Goal: Task Accomplishment & Management: Manage account settings

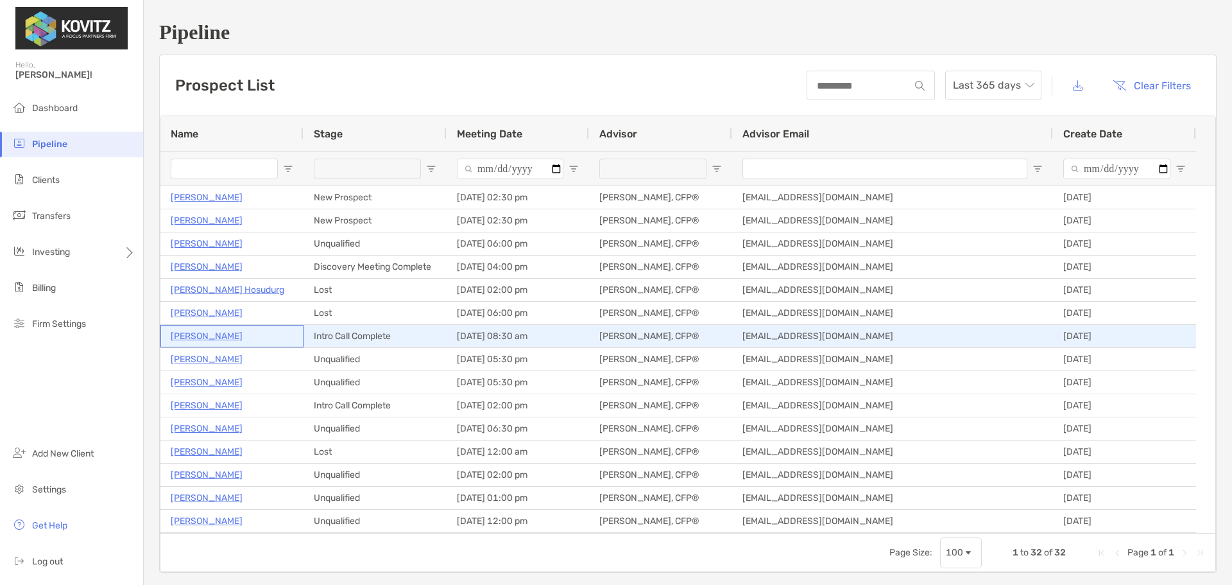
click at [211, 332] on p "Jordan Sposit" at bounding box center [207, 336] width 72 height 16
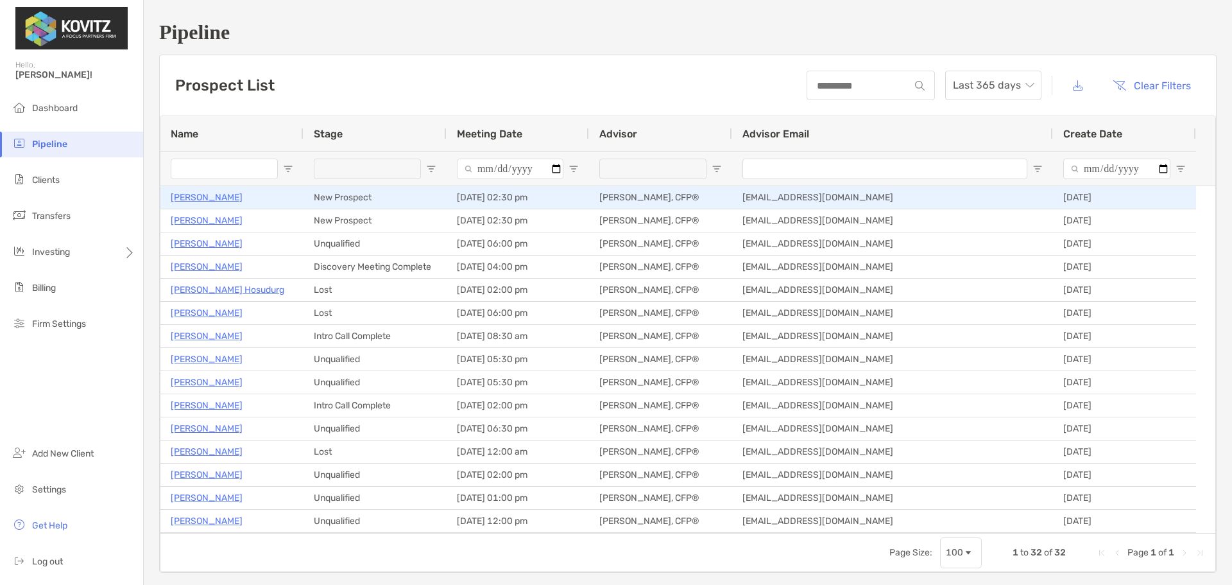
click at [205, 196] on p "[PERSON_NAME]" at bounding box center [207, 197] width 72 height 16
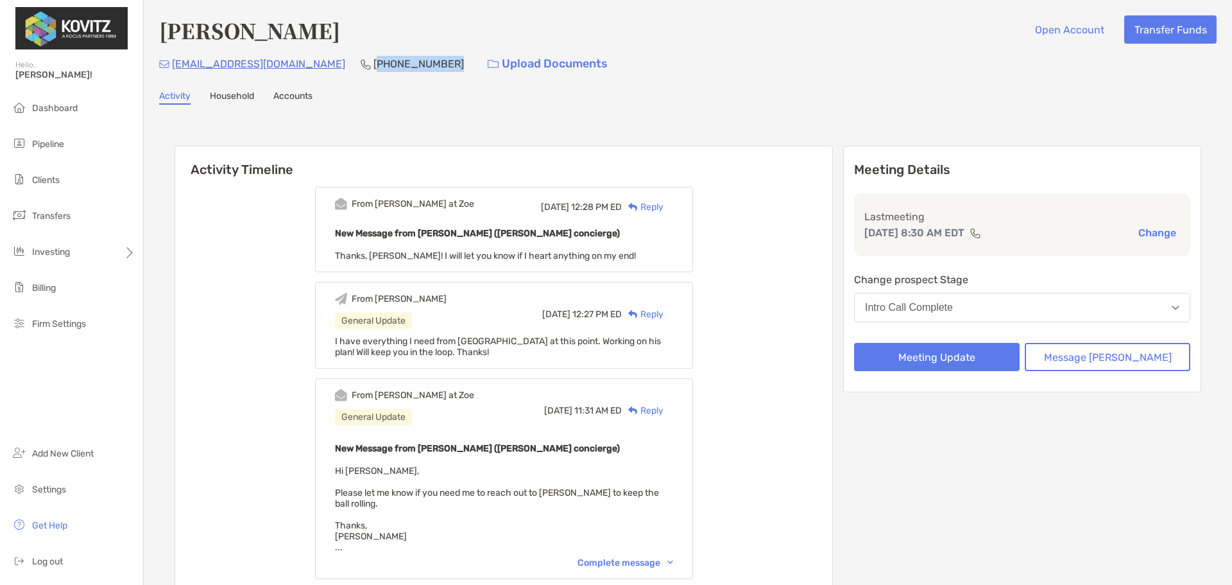
click at [373, 68] on p "[PHONE_NUMBER]" at bounding box center [418, 64] width 90 height 16
click at [1036, 313] on button "Intro Call Complete" at bounding box center [1022, 308] width 336 height 30
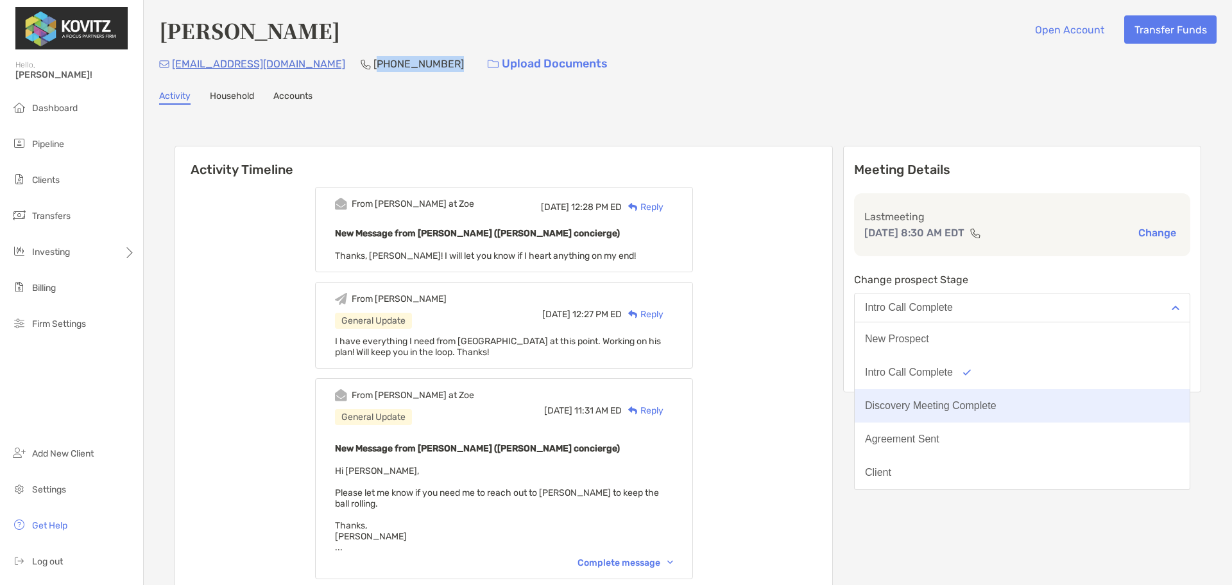
click at [929, 399] on button "Discovery Meeting Complete" at bounding box center [1022, 405] width 335 height 33
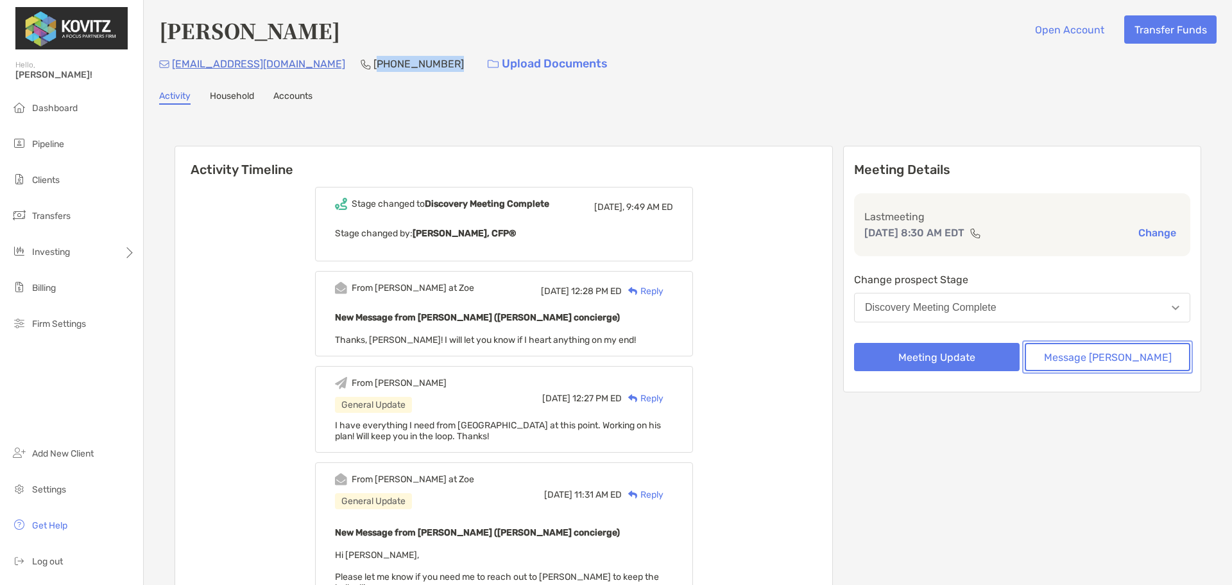
click at [1106, 359] on button "Message [PERSON_NAME]" at bounding box center [1108, 357] width 166 height 28
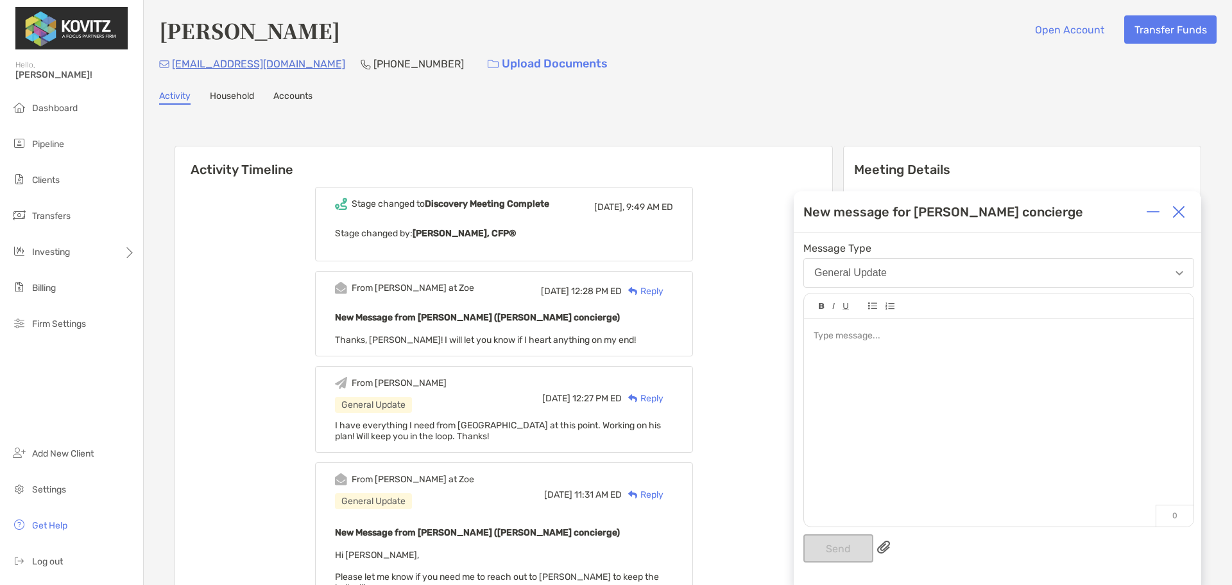
click at [900, 339] on div at bounding box center [999, 335] width 370 height 13
click at [1190, 216] on div at bounding box center [1179, 212] width 26 height 26
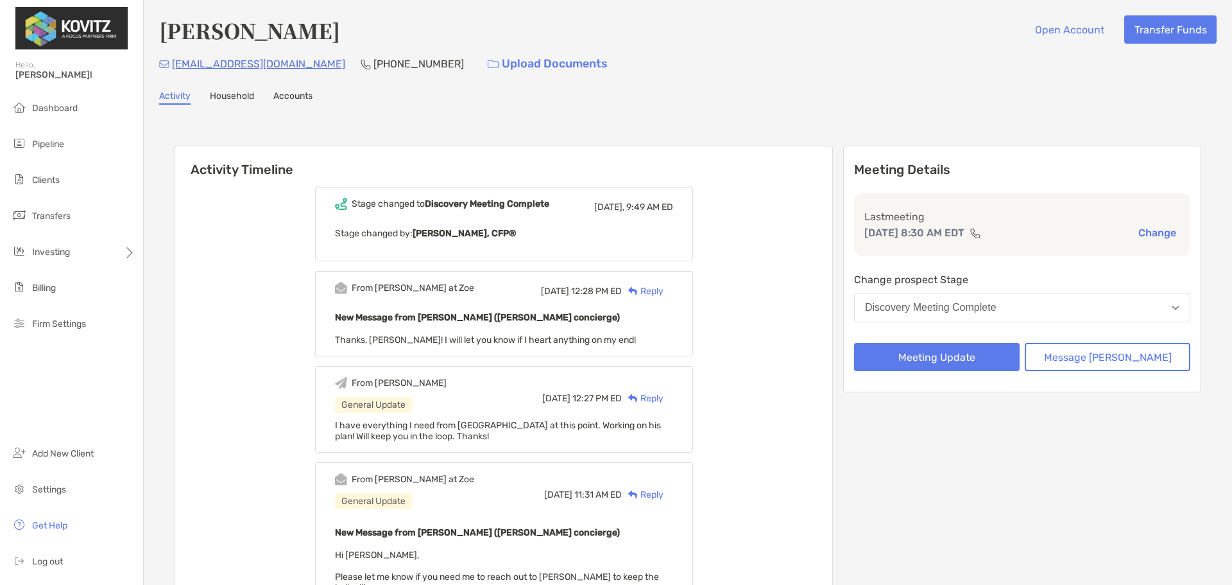
click at [1152, 232] on button "Change" at bounding box center [1157, 232] width 46 height 13
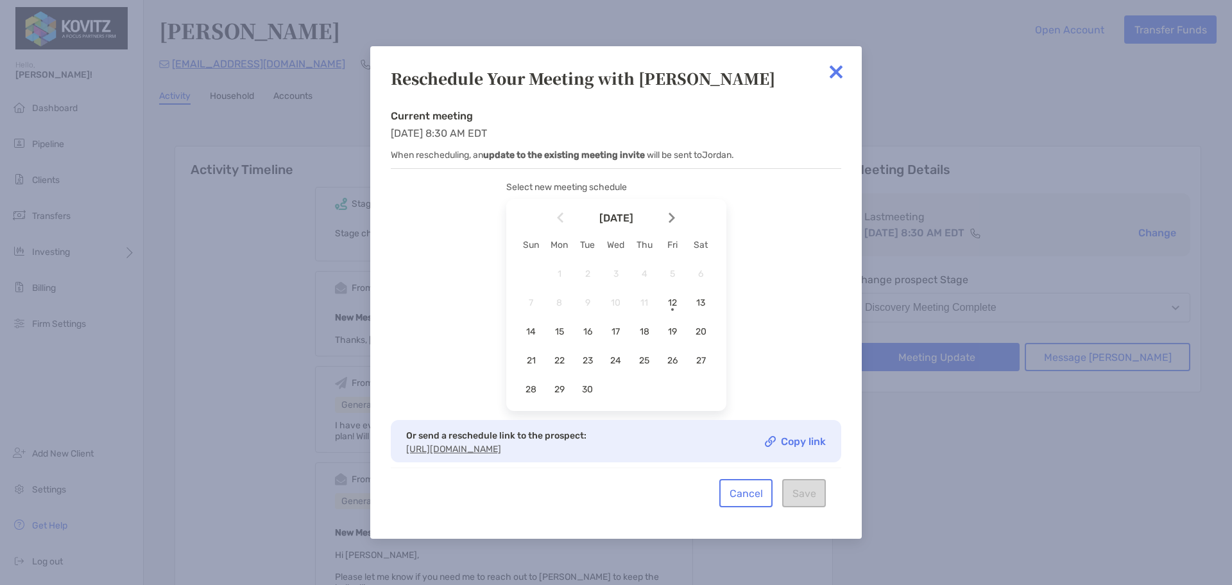
click at [835, 71] on img at bounding box center [836, 72] width 26 height 26
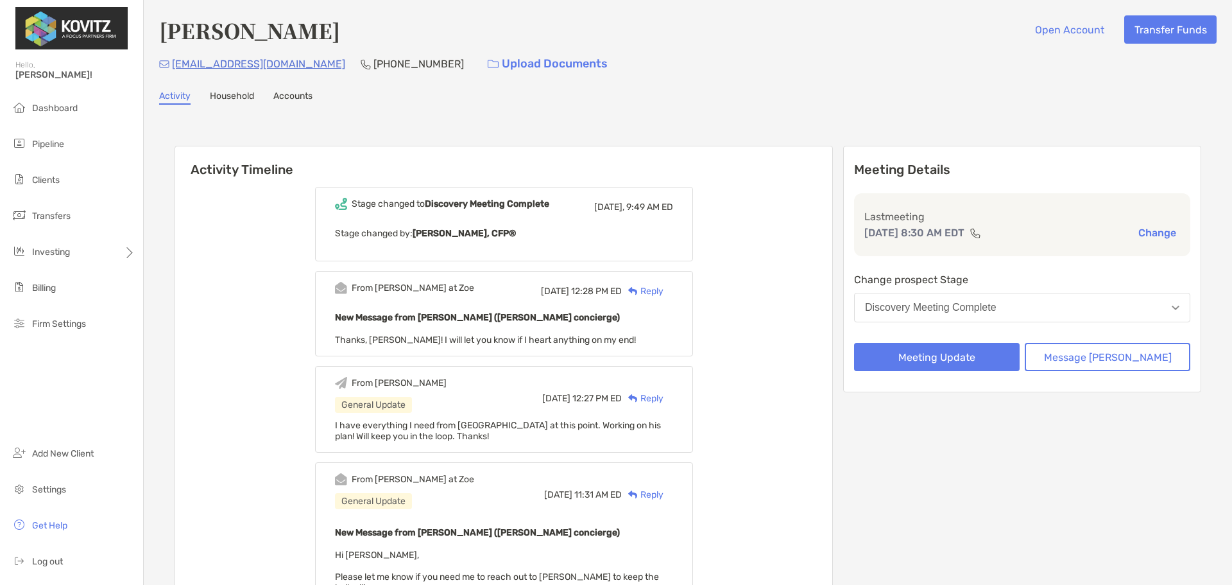
click at [977, 314] on button "Discovery Meeting Complete" at bounding box center [1022, 308] width 336 height 30
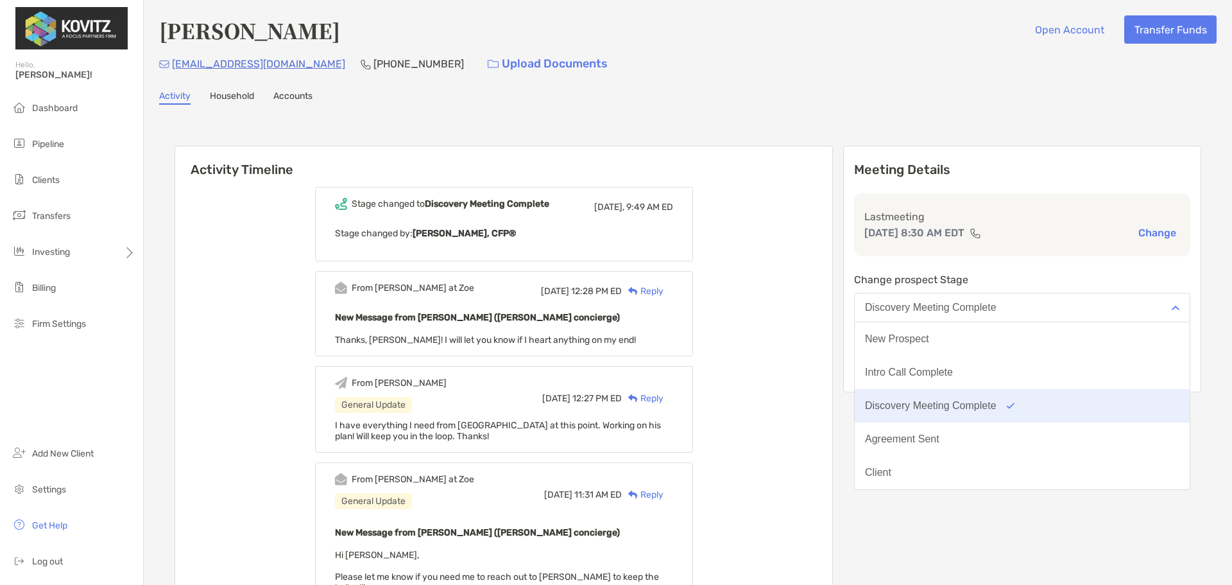
click at [974, 407] on div "Discovery Meeting Complete" at bounding box center [931, 406] width 132 height 12
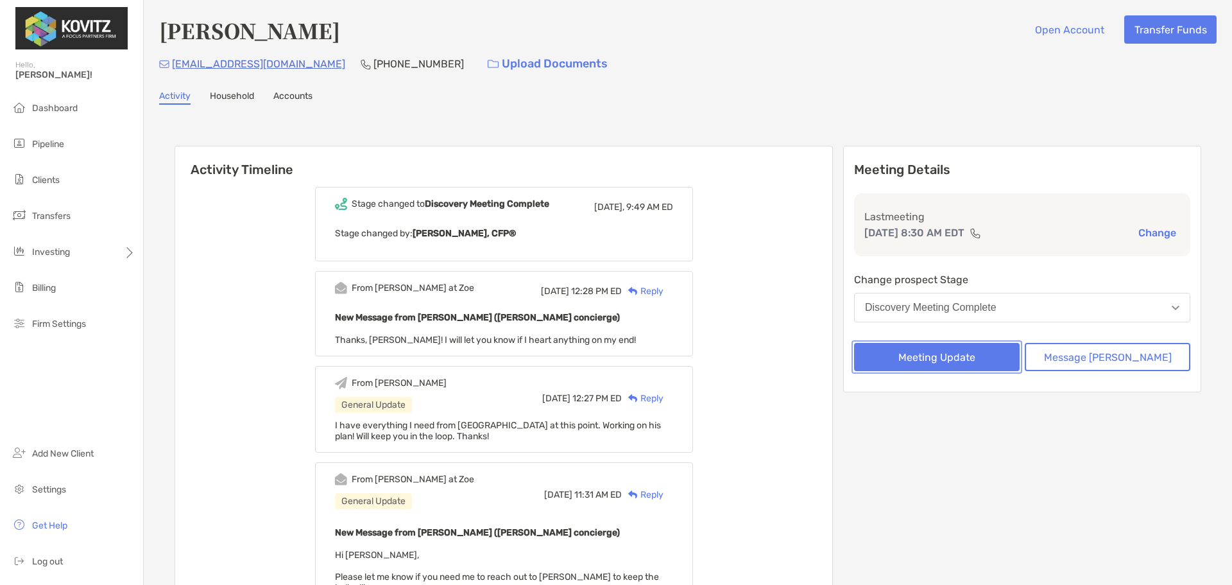
click at [995, 360] on button "Meeting Update" at bounding box center [937, 357] width 166 height 28
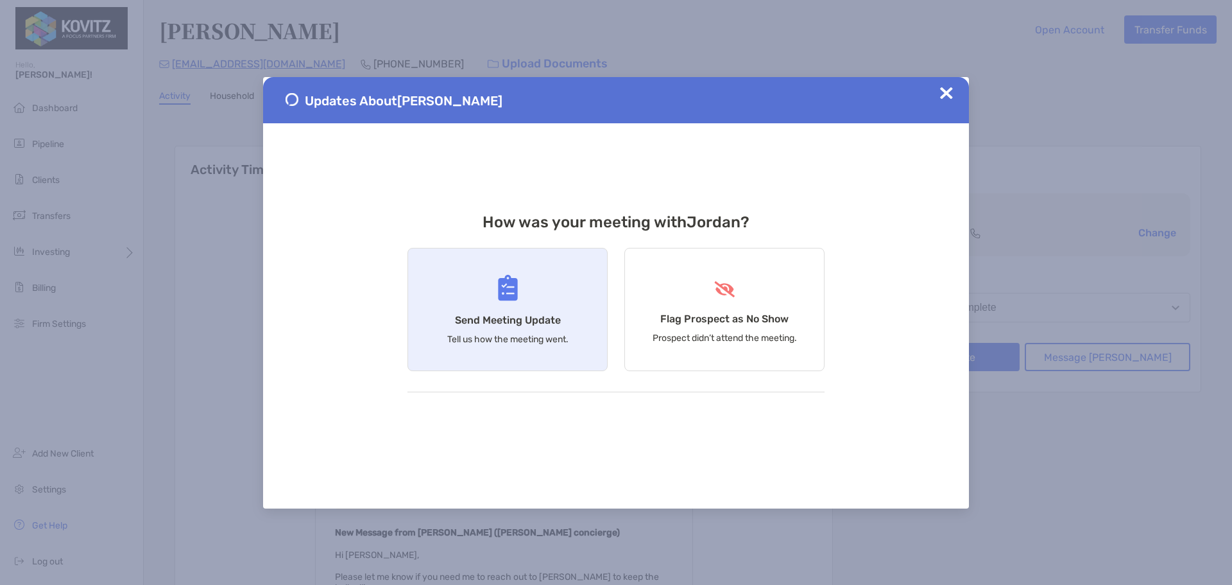
click at [500, 309] on div "Send Meeting Update Tell us how the meeting went." at bounding box center [507, 309] width 200 height 123
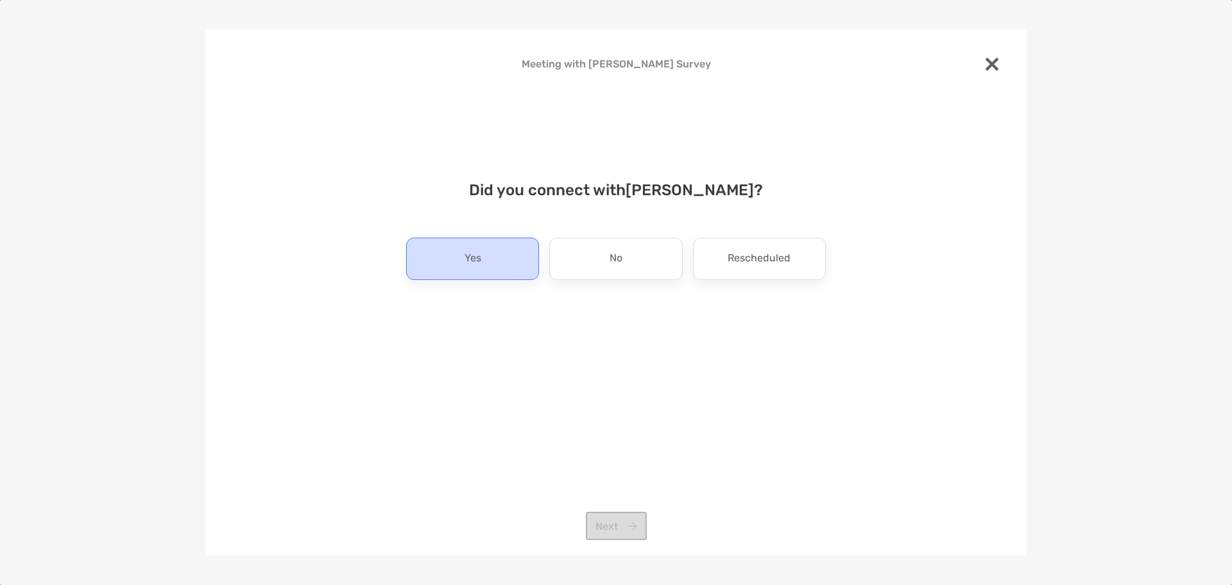
click at [484, 261] on div "Yes" at bounding box center [472, 258] width 133 height 42
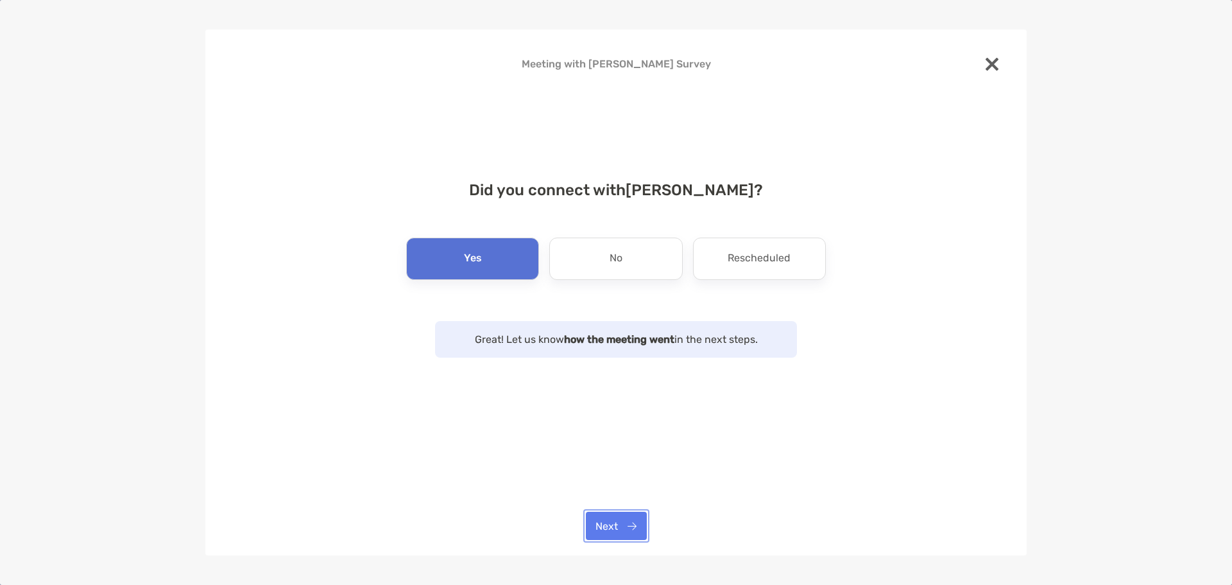
click at [594, 518] on button "Next" at bounding box center [616, 525] width 61 height 28
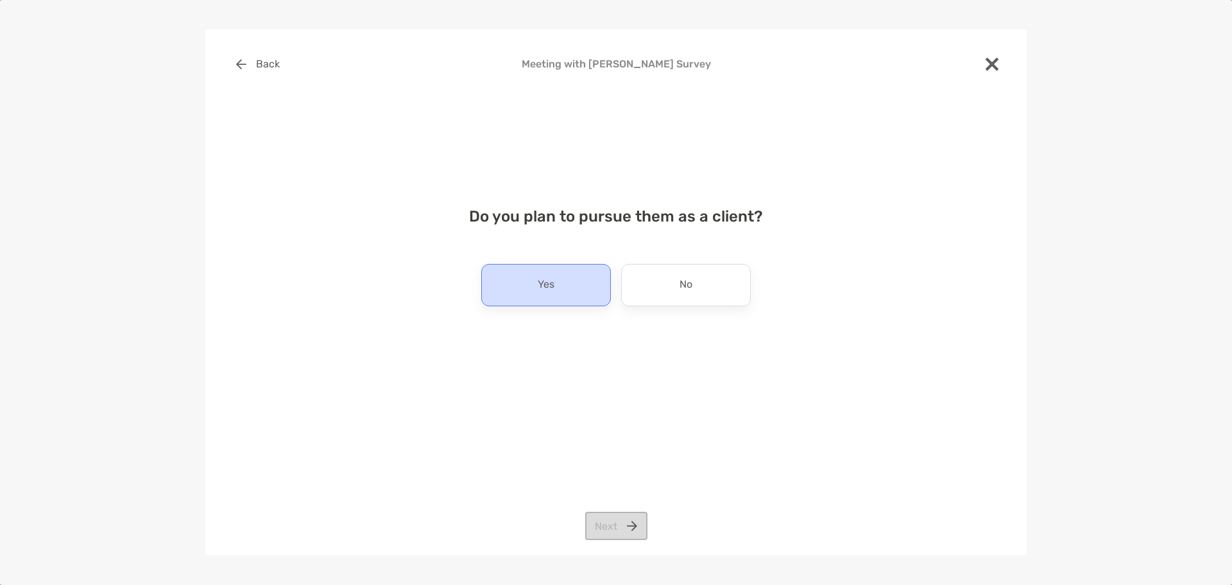
click at [570, 292] on div "Yes" at bounding box center [546, 285] width 130 height 42
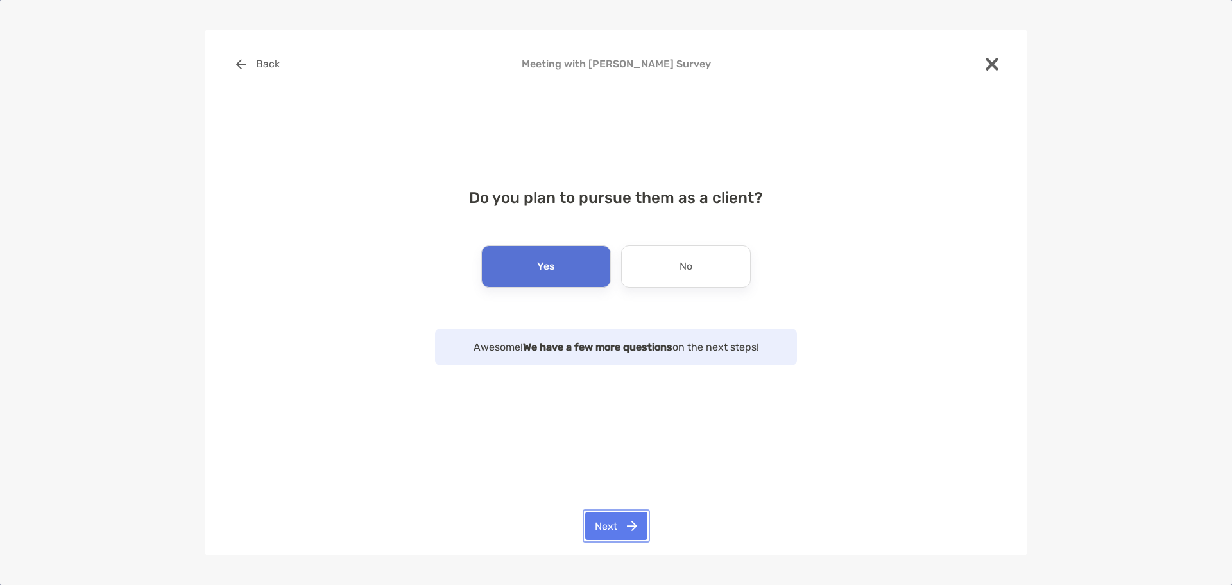
click at [631, 522] on button "Next" at bounding box center [616, 525] width 62 height 28
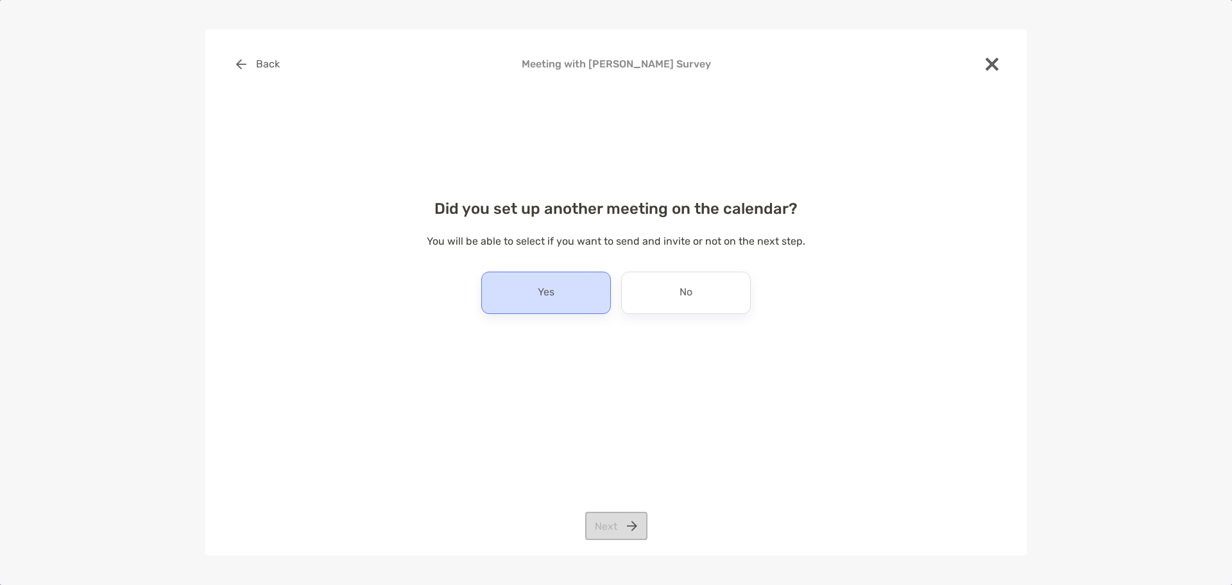
click at [563, 280] on div "Yes" at bounding box center [546, 292] width 130 height 42
click at [613, 519] on button "Next" at bounding box center [616, 525] width 62 height 28
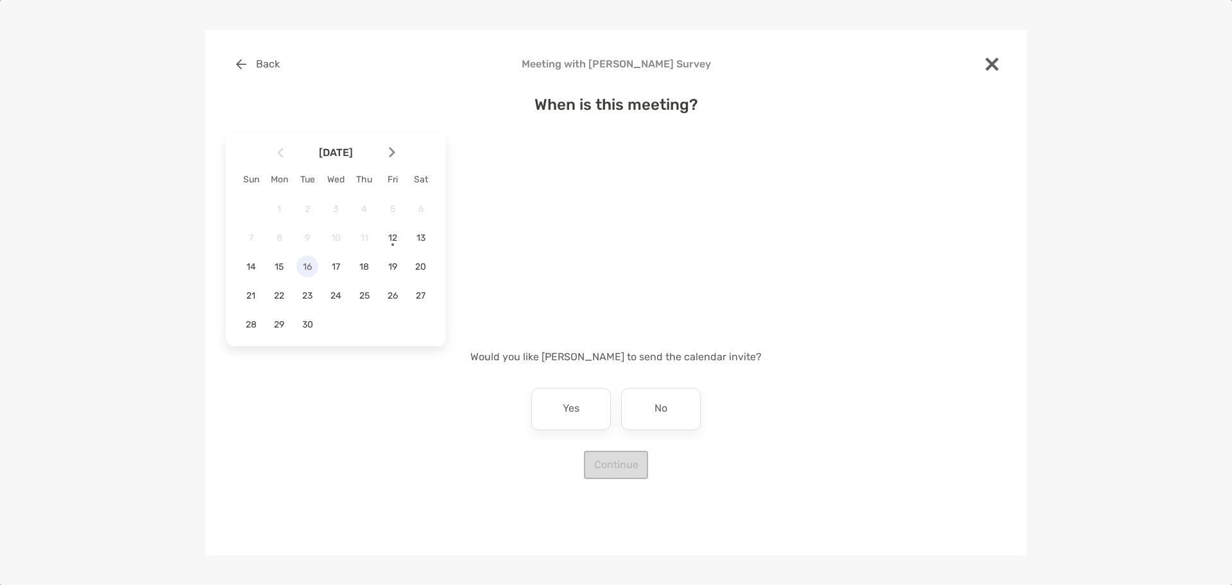
click at [307, 270] on span "16" at bounding box center [307, 266] width 22 height 11
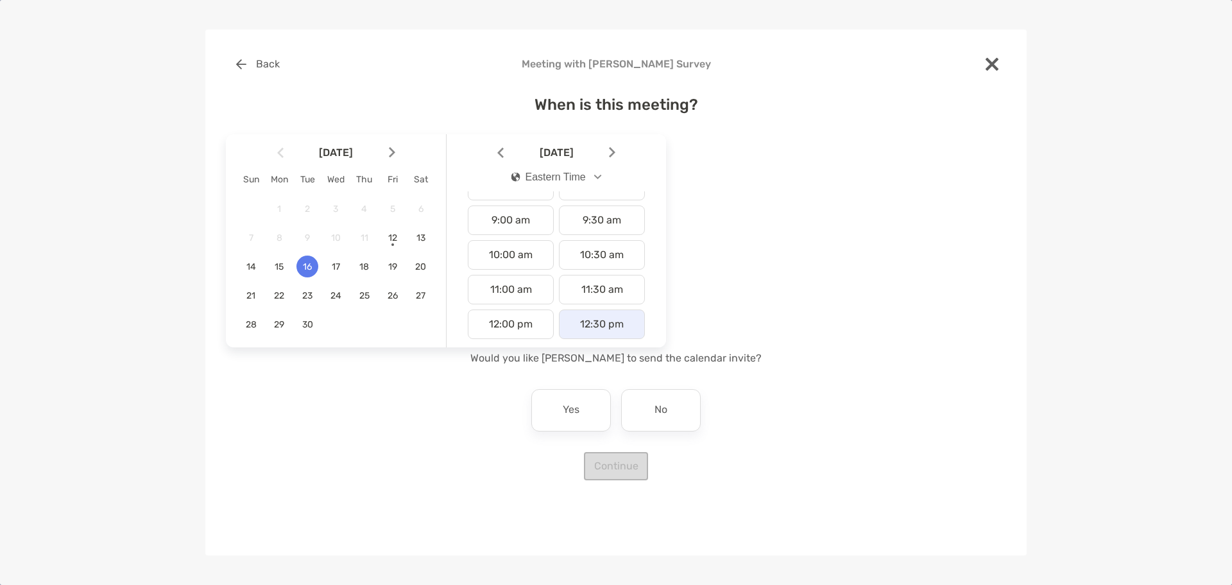
scroll to position [321, 0]
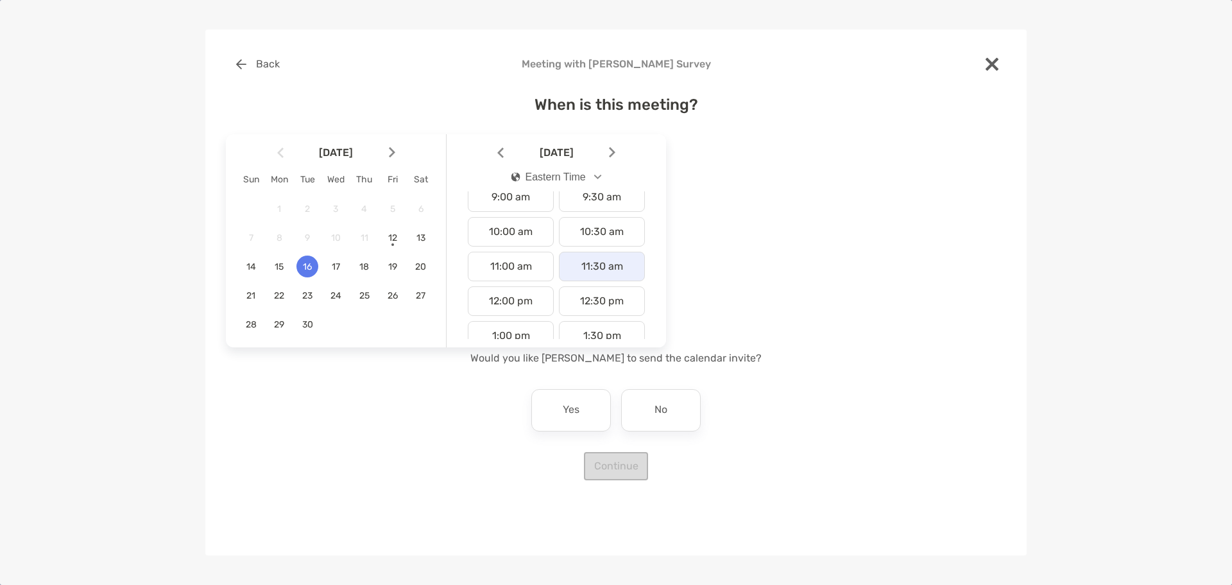
click at [573, 266] on div "11:30 am" at bounding box center [602, 267] width 86 height 30
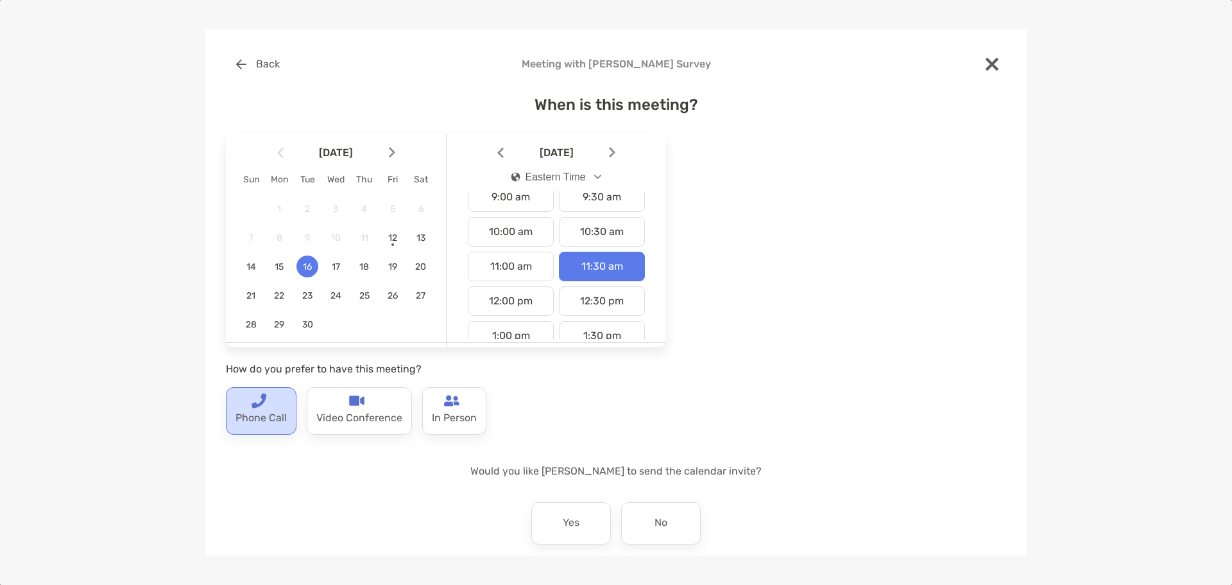
click at [255, 412] on p "Phone Call" at bounding box center [260, 418] width 51 height 21
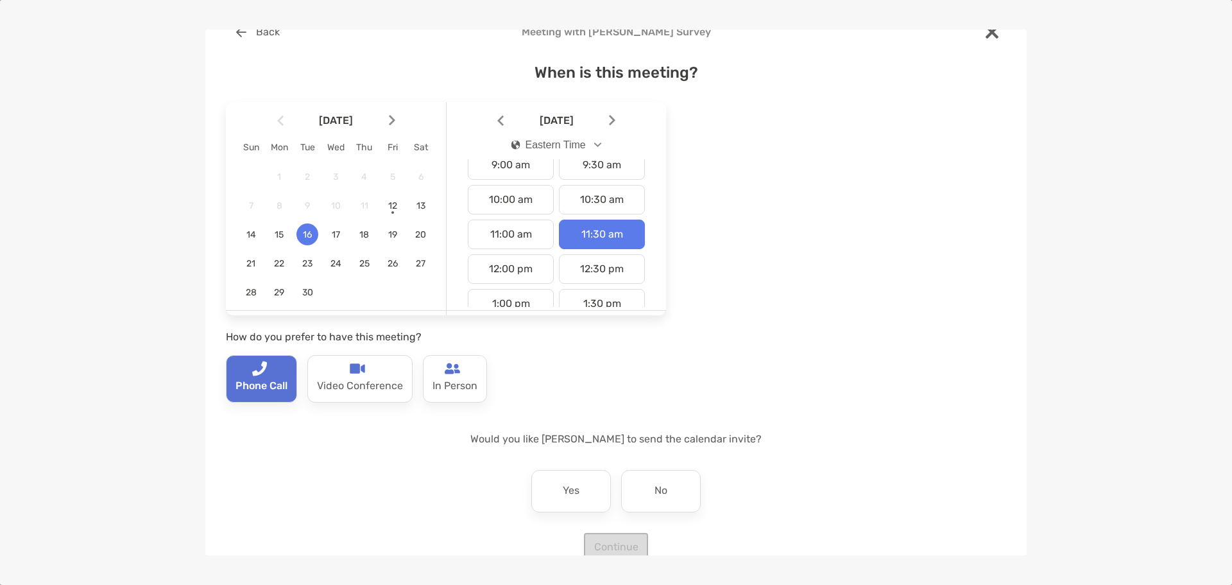
scroll to position [58, 0]
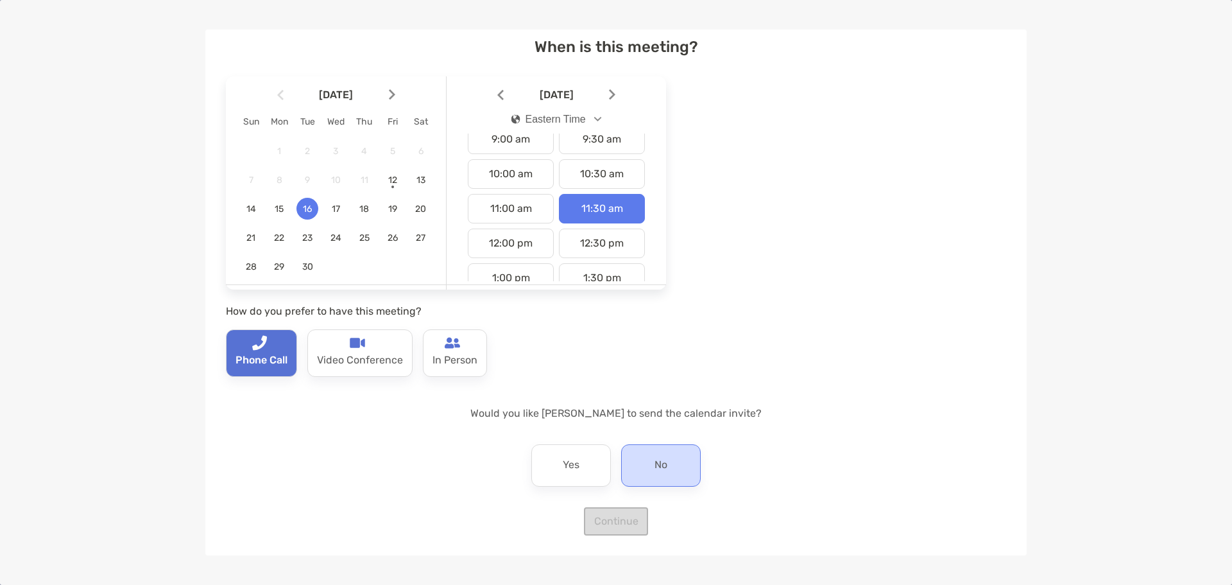
click at [656, 457] on p "No" at bounding box center [661, 465] width 13 height 21
click at [628, 513] on button "Continue" at bounding box center [616, 521] width 64 height 28
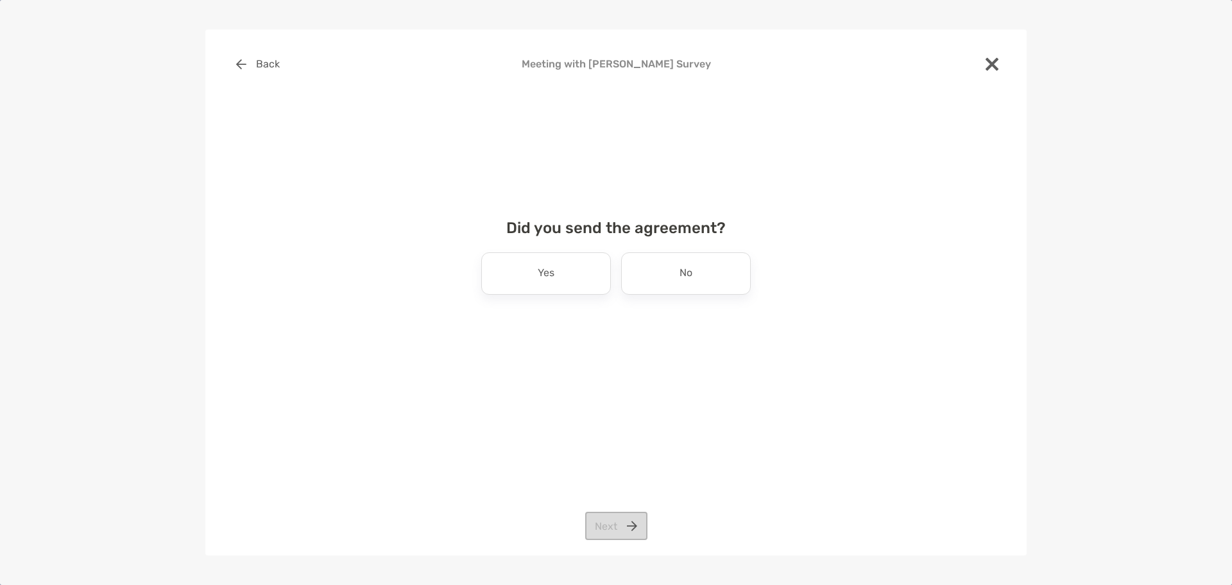
click at [654, 250] on div "Did you send the agreement? Yes No Next" at bounding box center [616, 269] width 780 height 132
click at [671, 268] on div "No" at bounding box center [686, 273] width 130 height 42
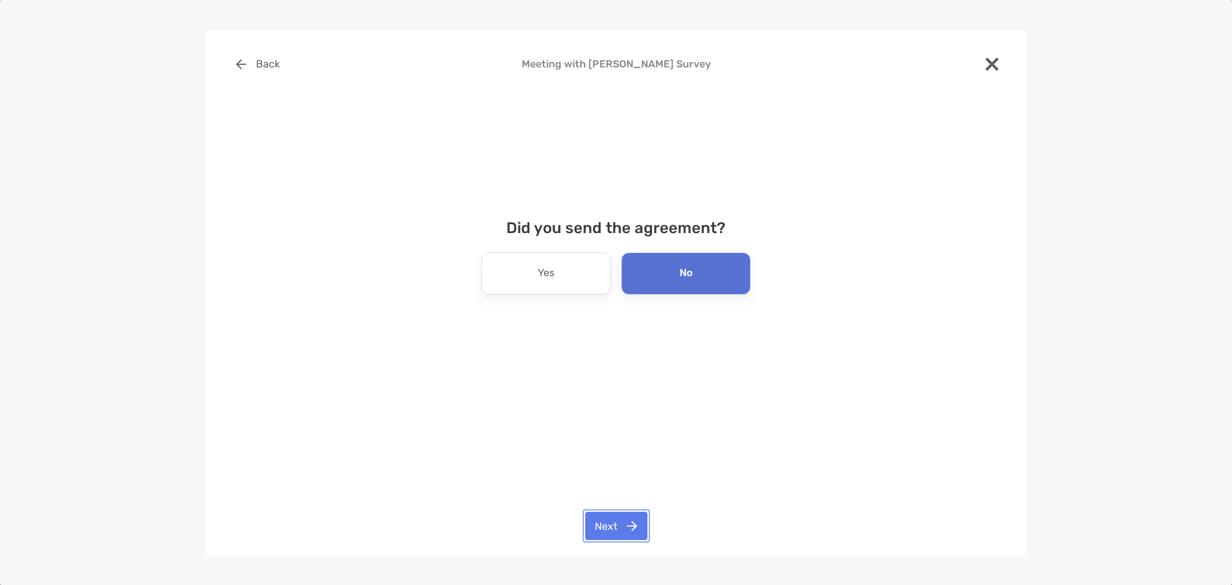
click at [612, 535] on button "Next" at bounding box center [616, 525] width 62 height 28
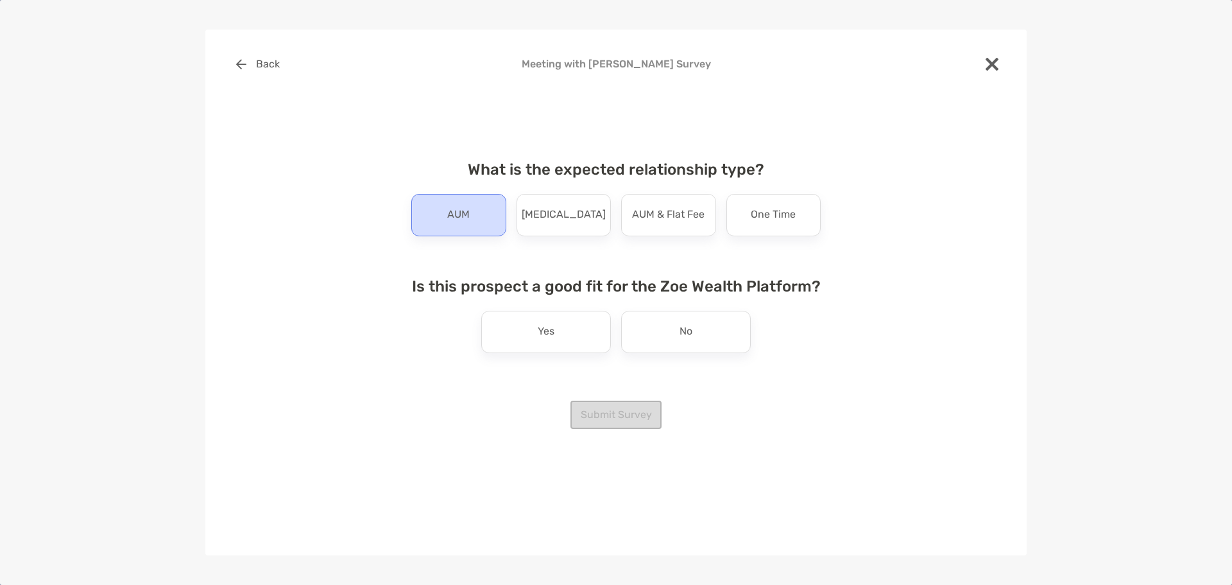
click at [469, 222] on p "AUM" at bounding box center [458, 215] width 22 height 21
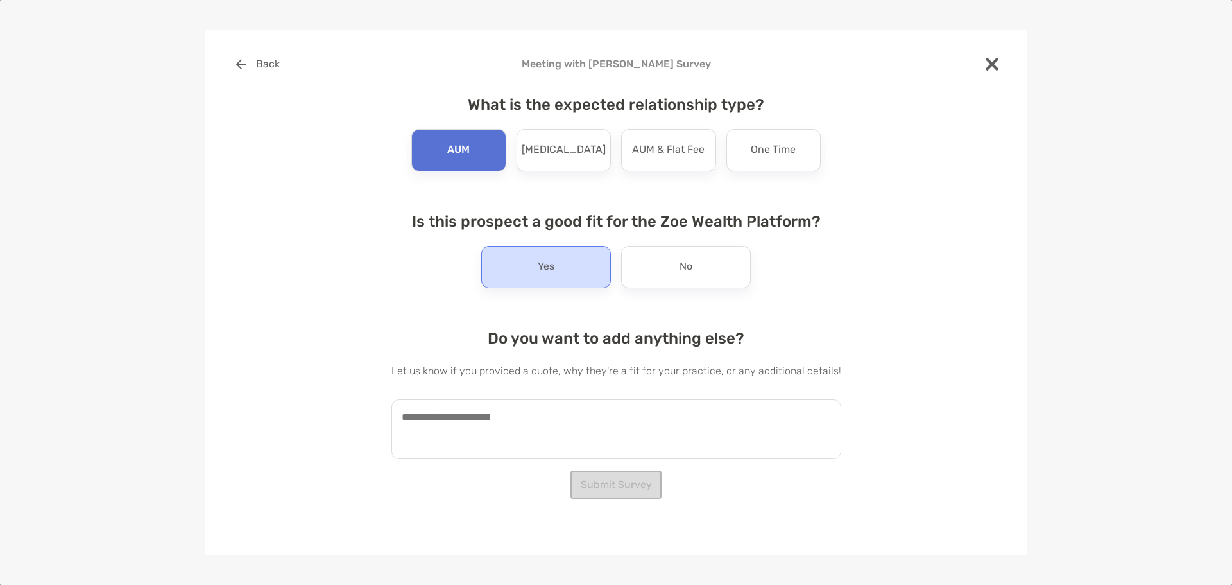
click at [533, 267] on div "Yes" at bounding box center [546, 267] width 130 height 42
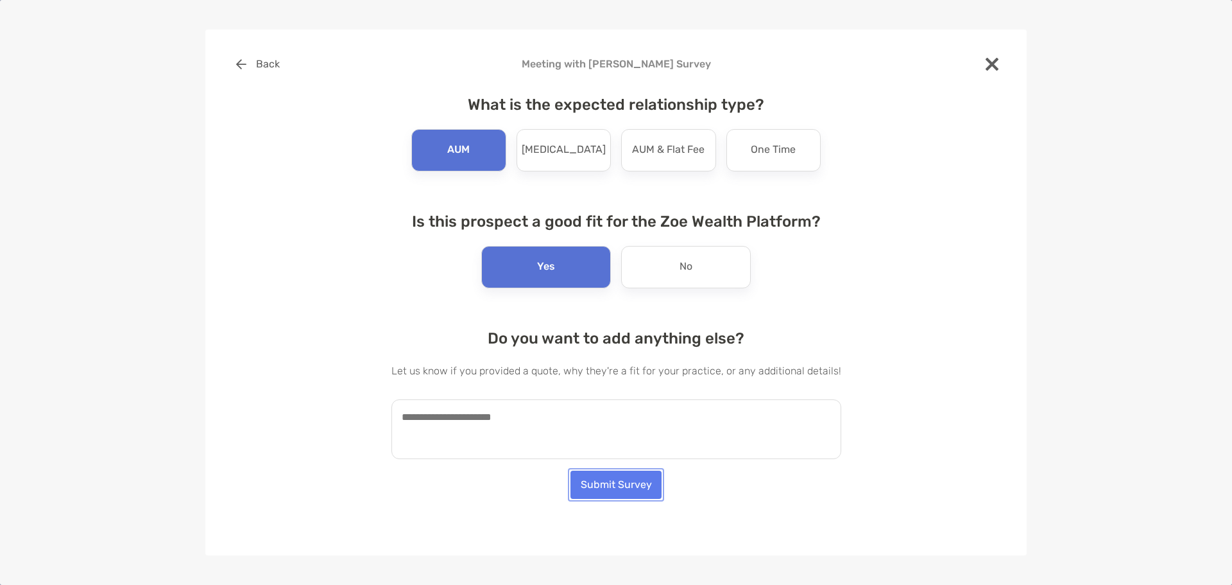
click at [615, 492] on button "Submit Survey" at bounding box center [615, 484] width 91 height 28
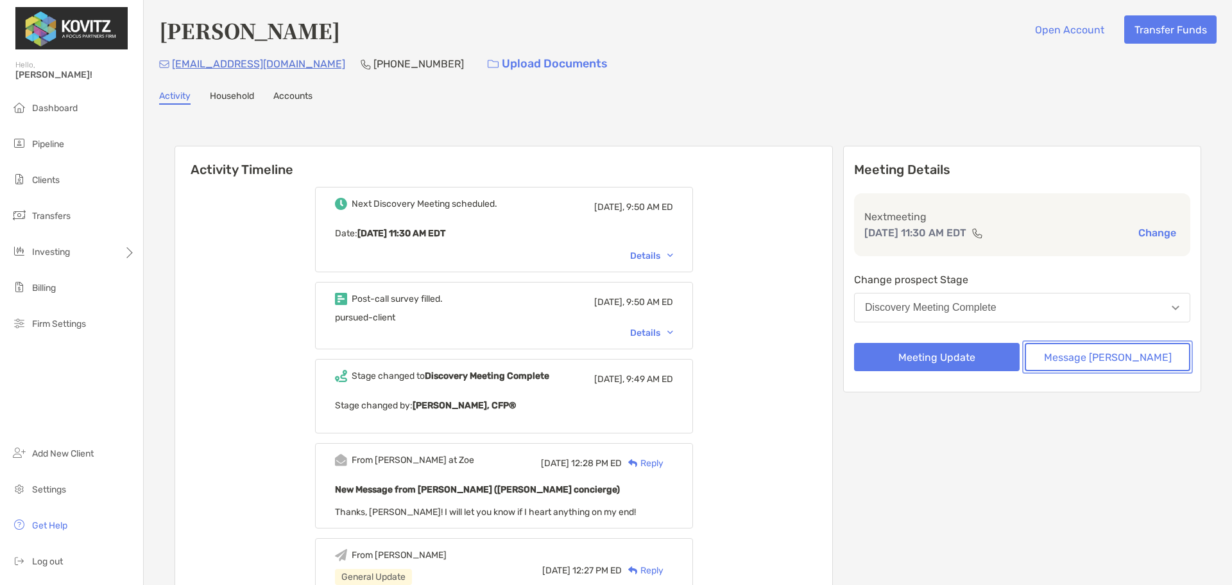
click at [1126, 353] on button "Message [PERSON_NAME]" at bounding box center [1108, 357] width 166 height 28
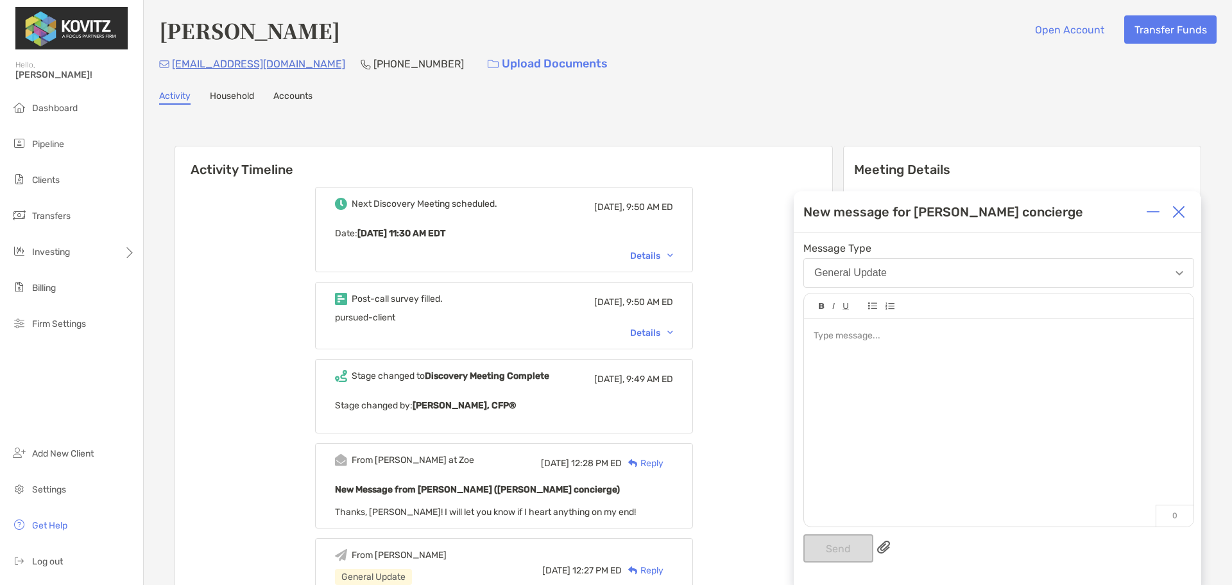
click at [906, 366] on div at bounding box center [998, 416] width 389 height 194
click at [836, 334] on span "**********" at bounding box center [872, 335] width 117 height 9
click at [834, 546] on button "Send" at bounding box center [838, 548] width 70 height 28
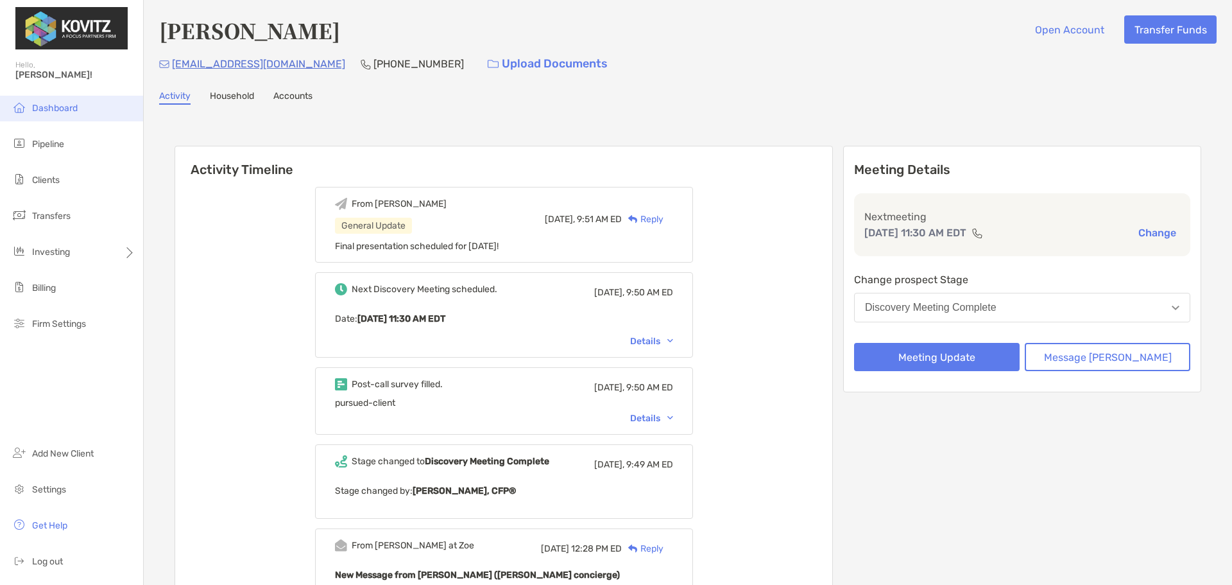
click at [67, 112] on span "Dashboard" at bounding box center [55, 108] width 46 height 11
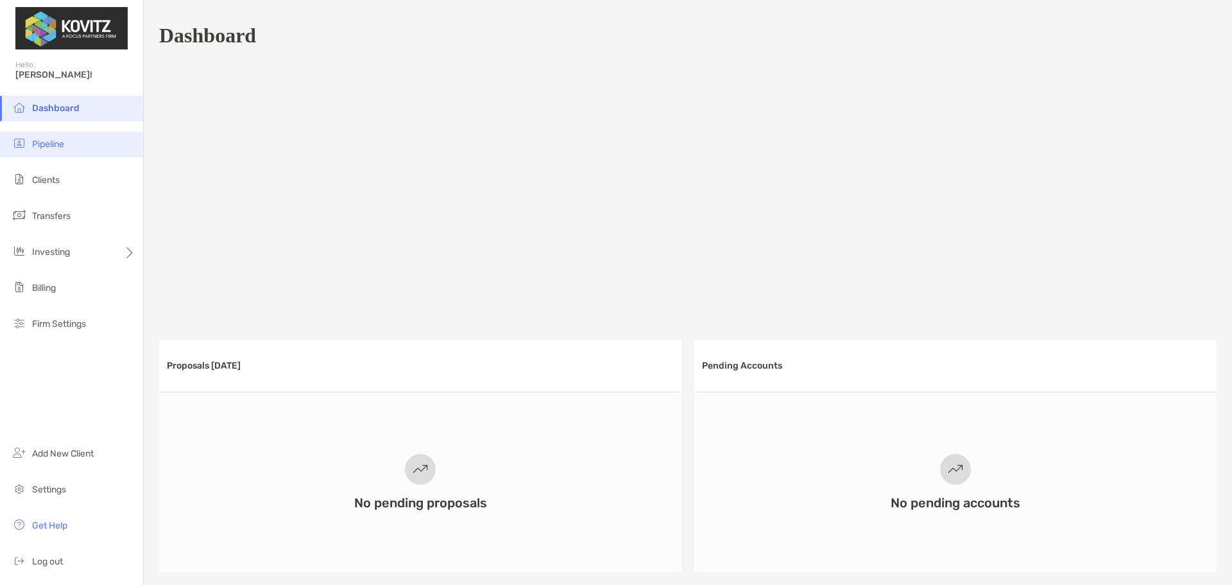
click at [68, 144] on li "Pipeline" at bounding box center [71, 145] width 143 height 26
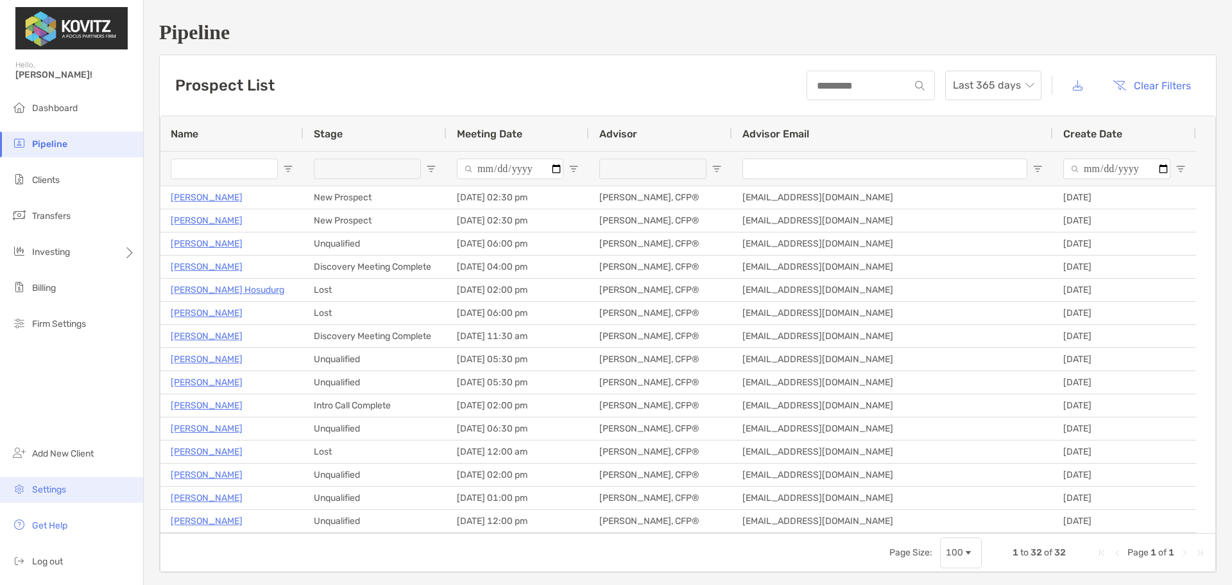
click at [61, 483] on li "Settings" at bounding box center [71, 490] width 143 height 26
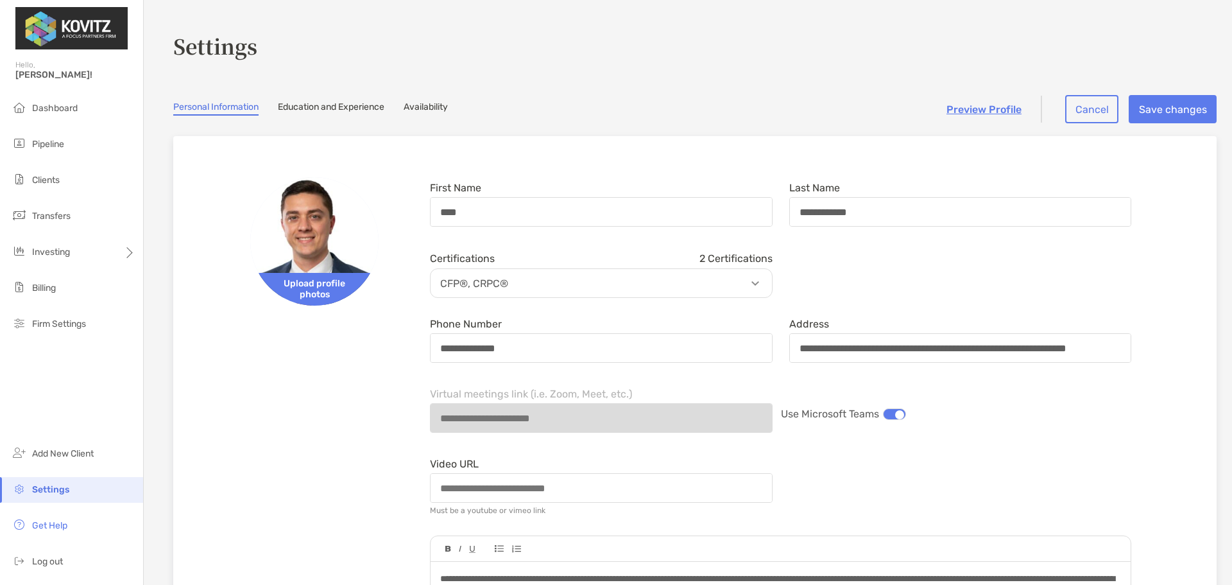
click at [334, 108] on link "Education and Experience" at bounding box center [331, 108] width 107 height 14
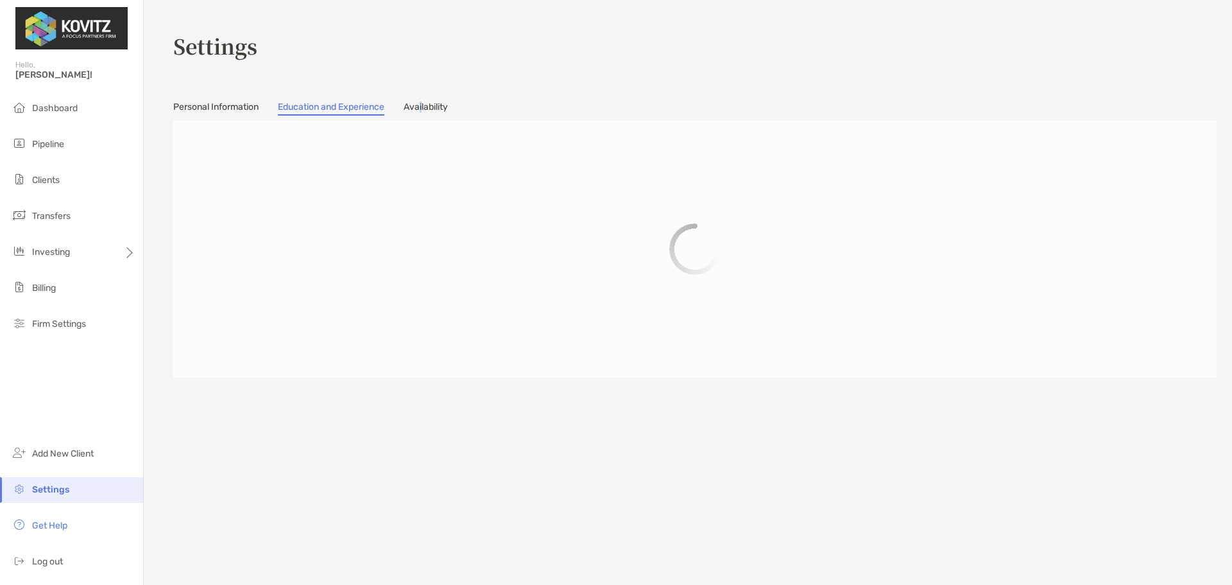
click at [429, 98] on section "Settings Personal Information Education and Experience Availability" at bounding box center [688, 292] width 1088 height 585
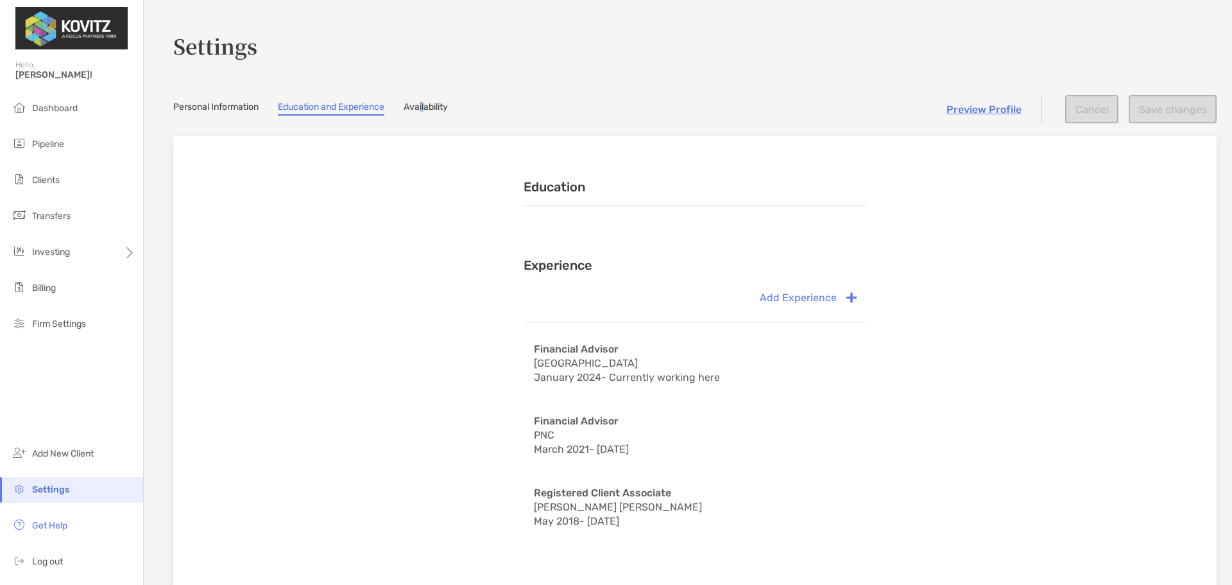
click at [429, 101] on link "Availability" at bounding box center [426, 108] width 44 height 14
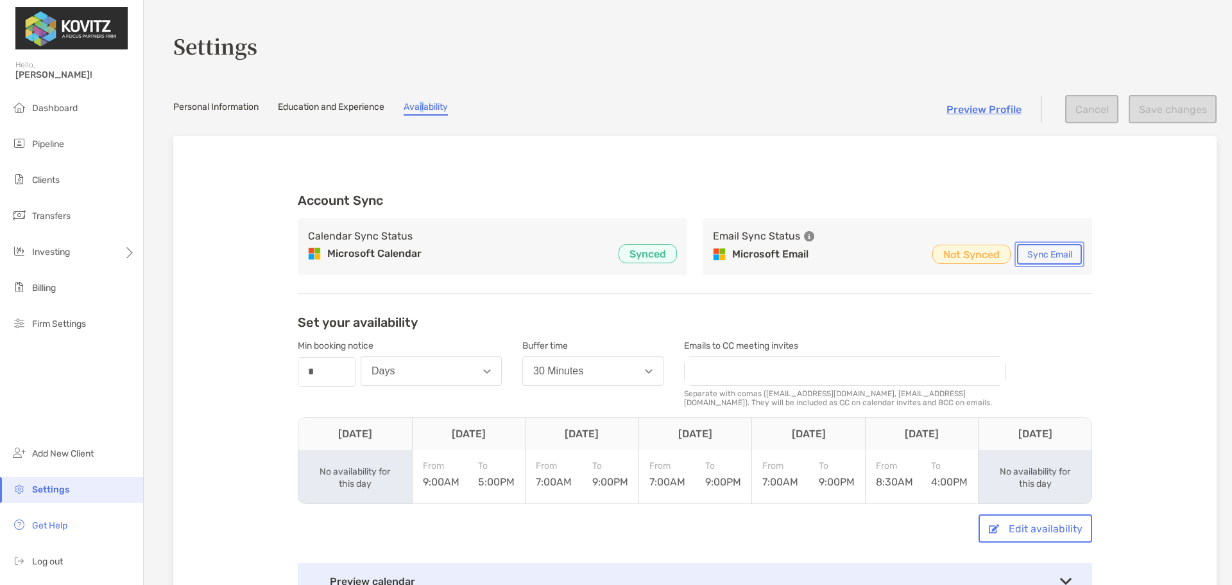
click at [1040, 255] on button "Sync Email" at bounding box center [1049, 254] width 65 height 21
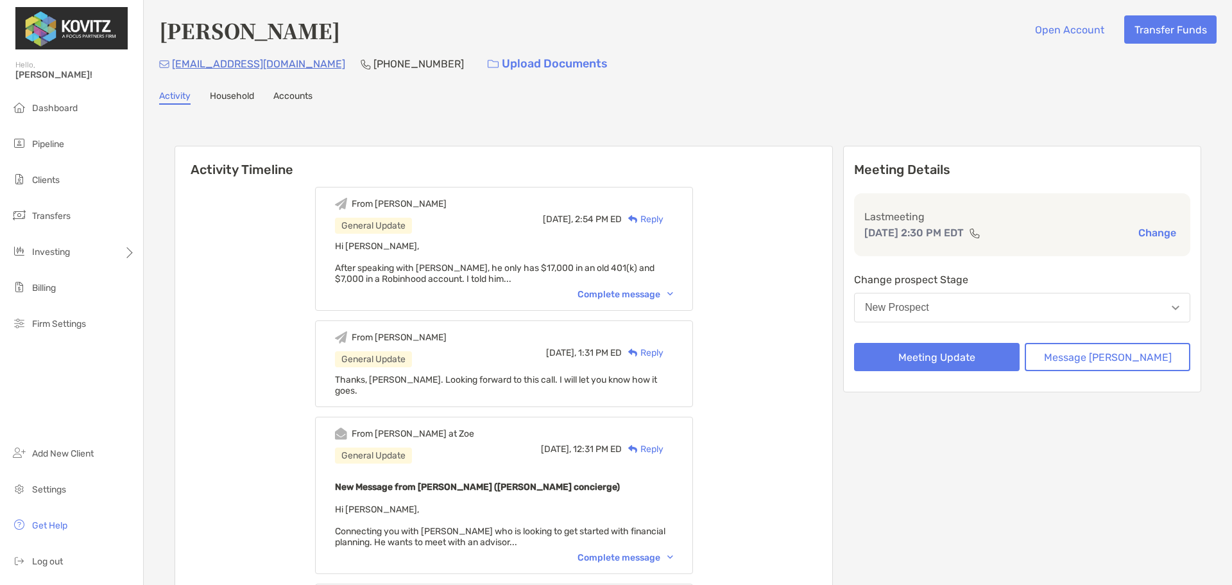
click at [1036, 303] on button "New Prospect" at bounding box center [1022, 308] width 336 height 30
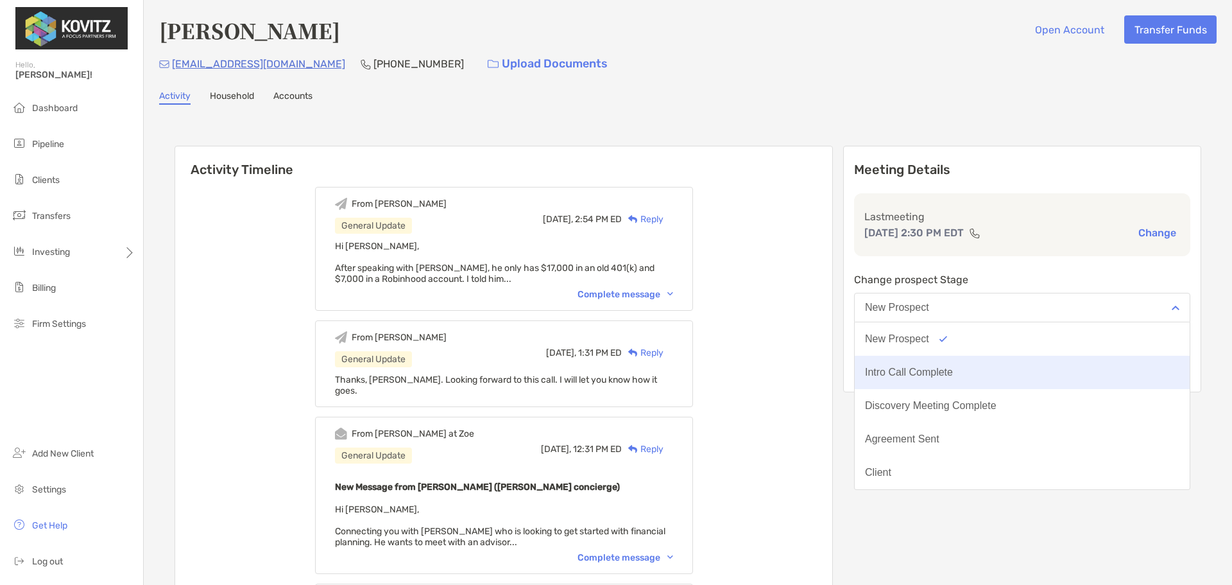
click at [1016, 370] on button "Intro Call Complete" at bounding box center [1022, 371] width 335 height 33
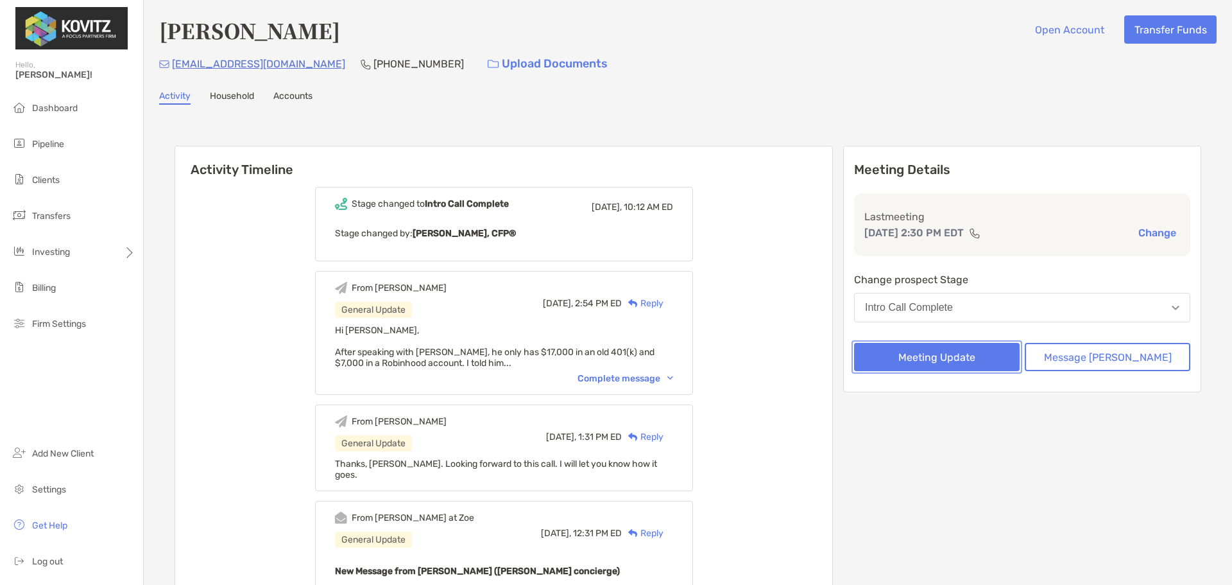
click at [1001, 361] on button "Meeting Update" at bounding box center [937, 357] width 166 height 28
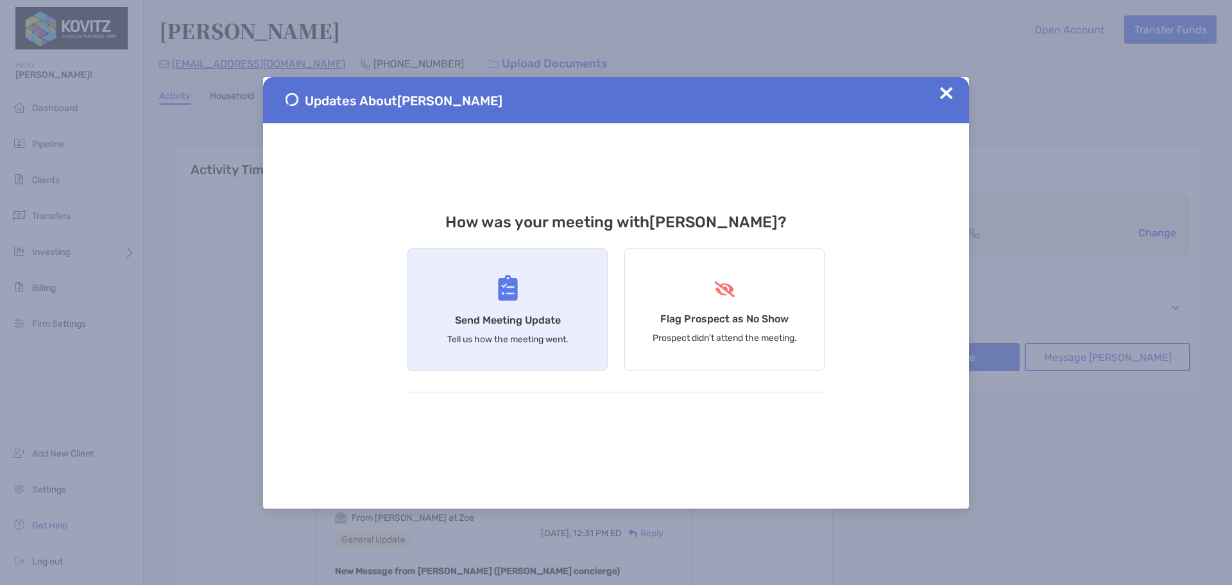
click at [524, 306] on div "Send Meeting Update Tell us how the meeting went." at bounding box center [507, 309] width 200 height 123
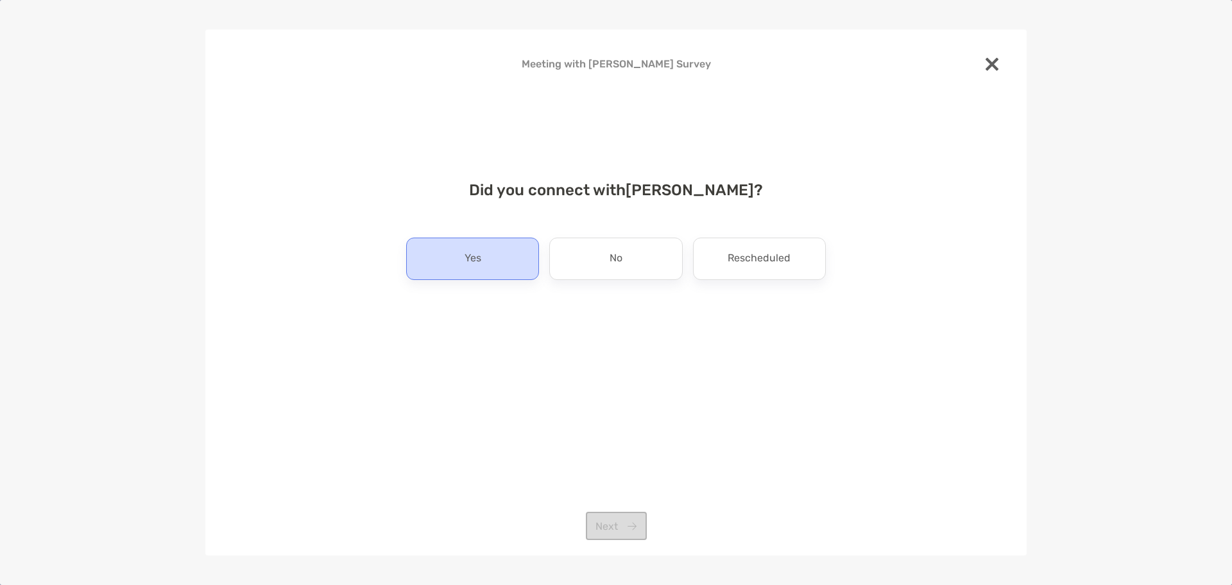
click at [467, 259] on p "Yes" at bounding box center [473, 258] width 17 height 21
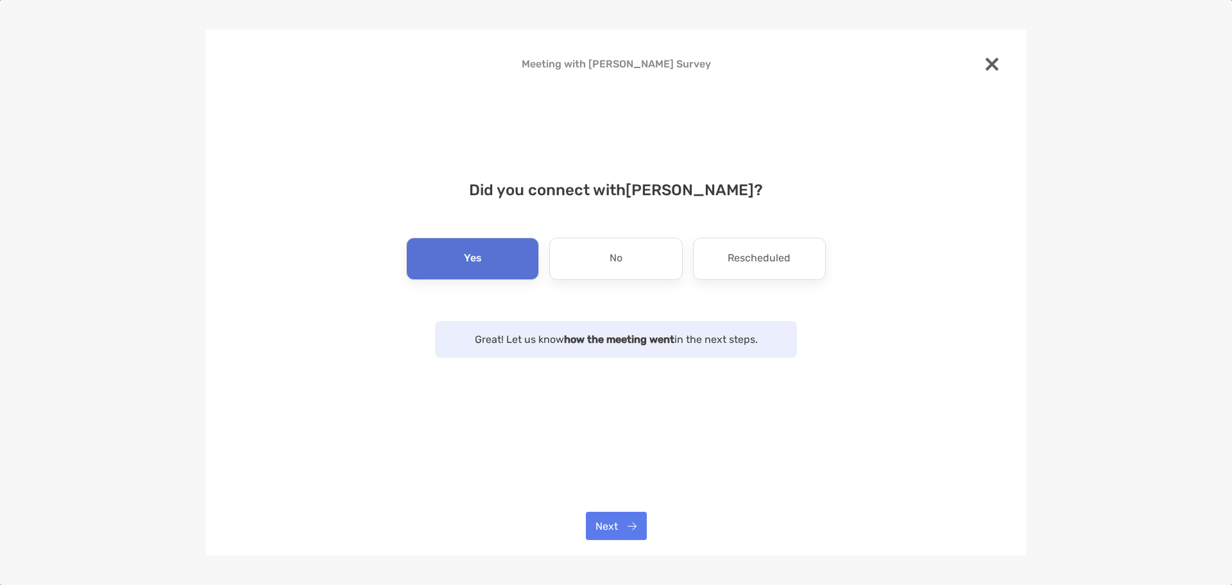
click at [630, 542] on div "Meeting with [PERSON_NAME] Survey Did you connect with [PERSON_NAME] ? Yes No R…" at bounding box center [615, 293] width 821 height 526
click at [628, 533] on button "Next" at bounding box center [616, 525] width 61 height 28
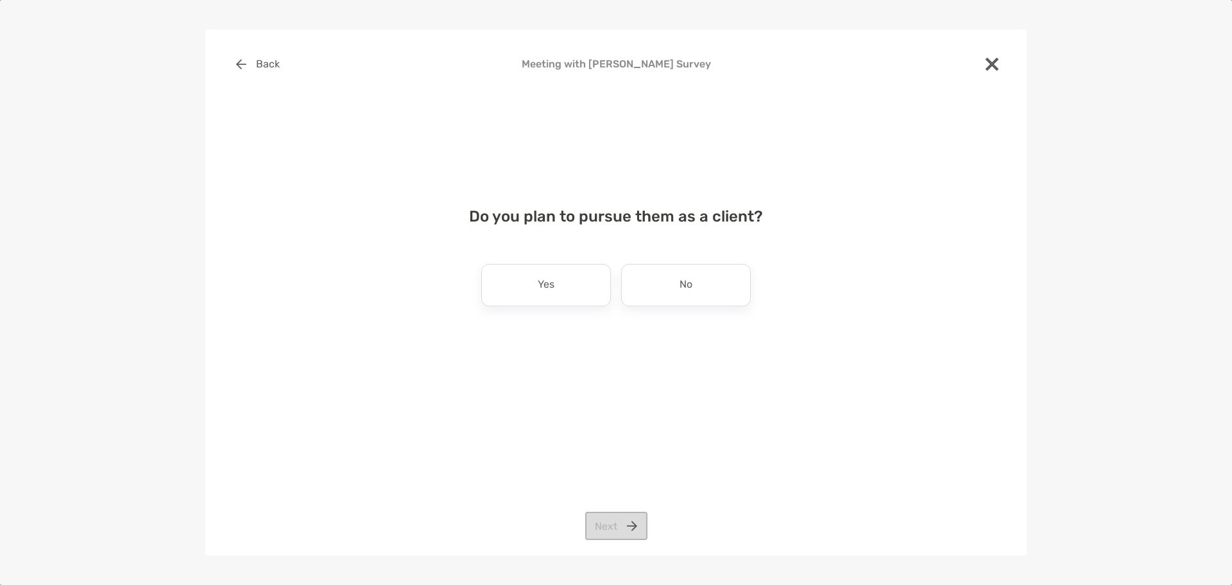
click at [758, 284] on div "Yes No" at bounding box center [616, 285] width 420 height 42
click at [692, 293] on div "No" at bounding box center [686, 285] width 130 height 42
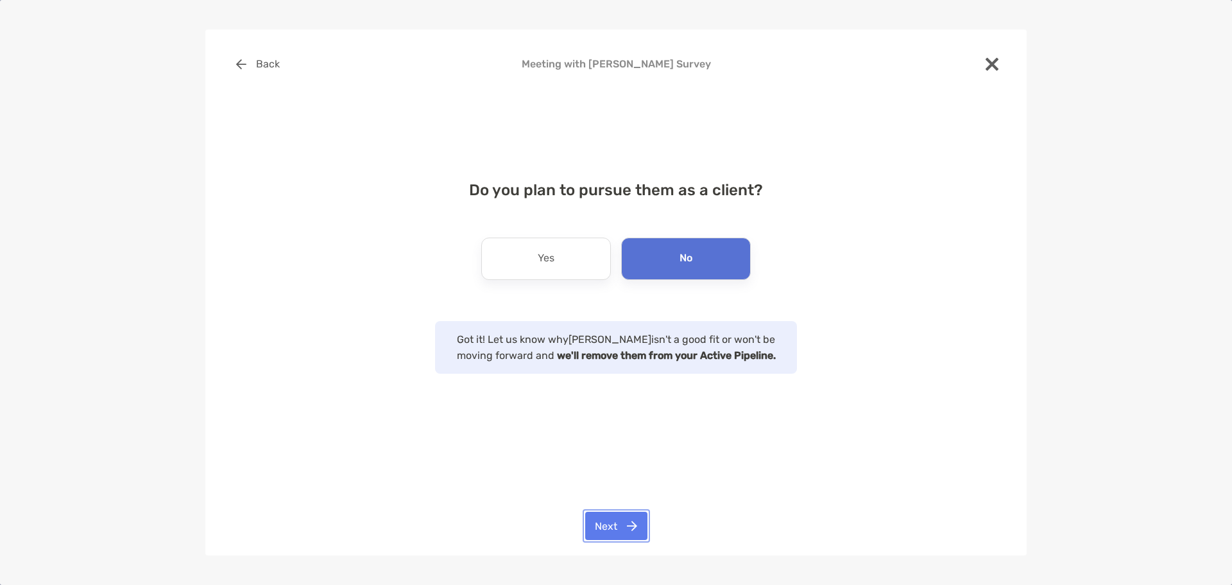
click at [631, 518] on button "Next" at bounding box center [616, 525] width 62 height 28
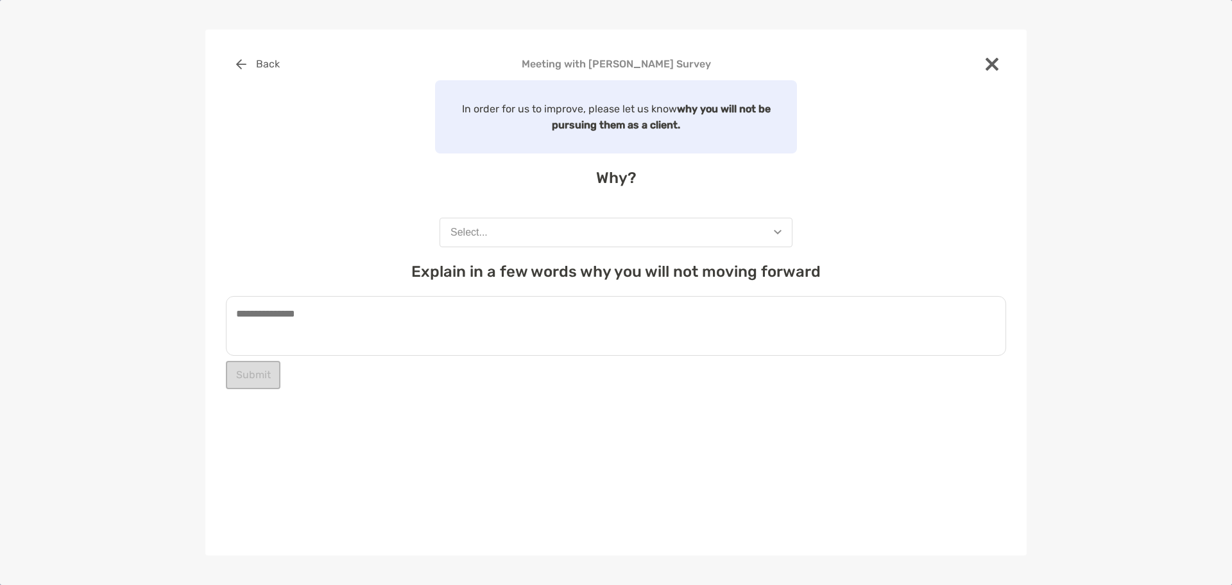
click at [585, 235] on button "Select..." at bounding box center [616, 233] width 353 height 30
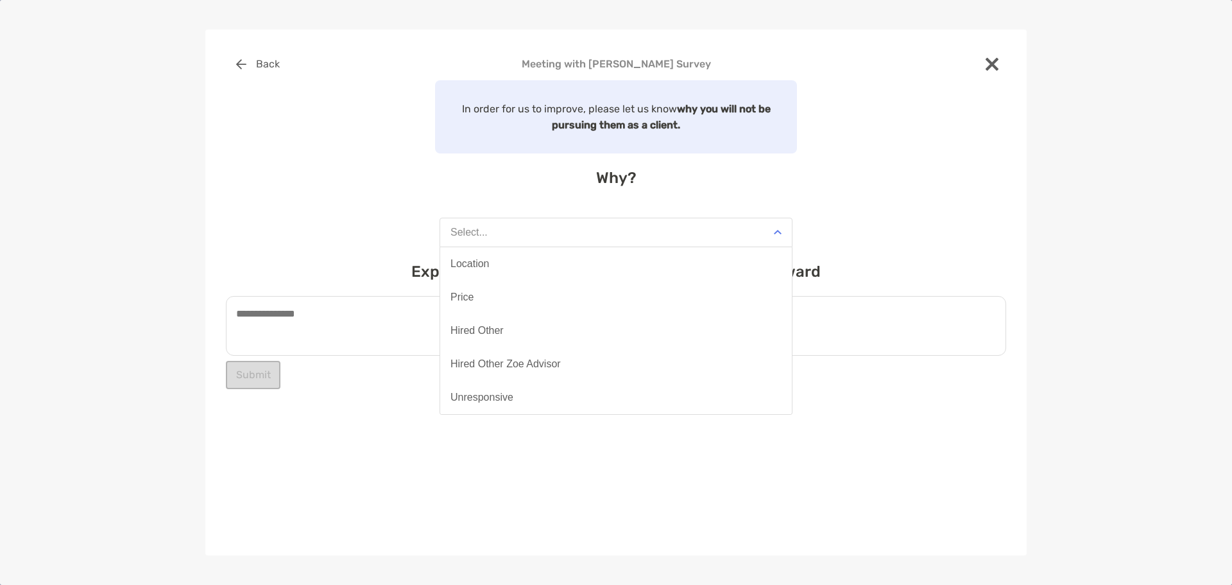
click at [989, 58] on img at bounding box center [992, 64] width 13 height 13
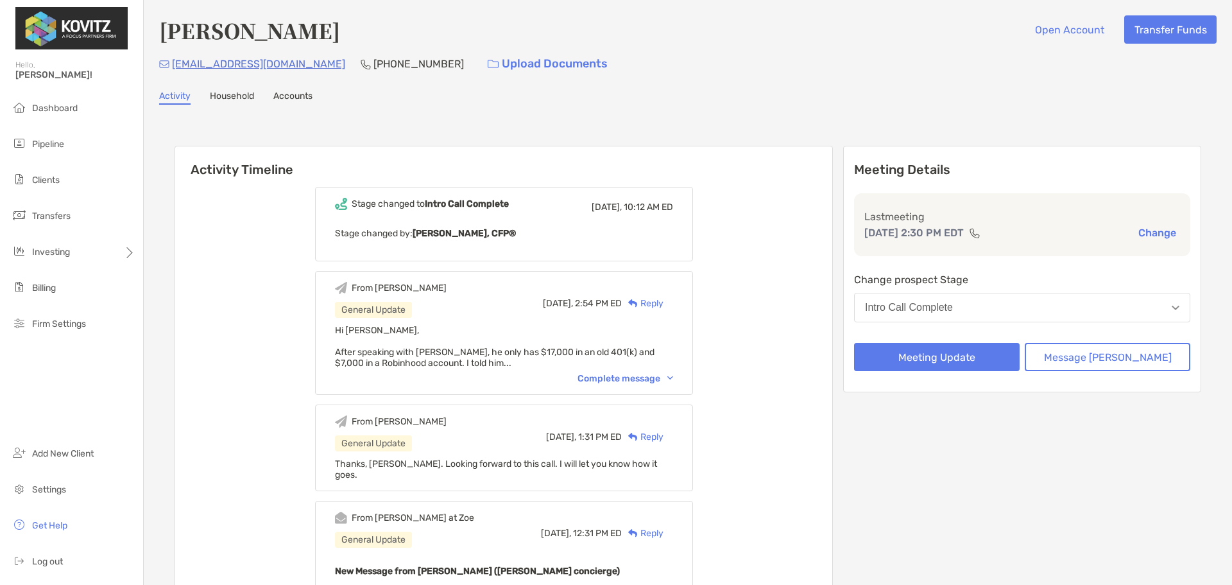
click at [1079, 304] on button "Intro Call Complete" at bounding box center [1022, 308] width 336 height 30
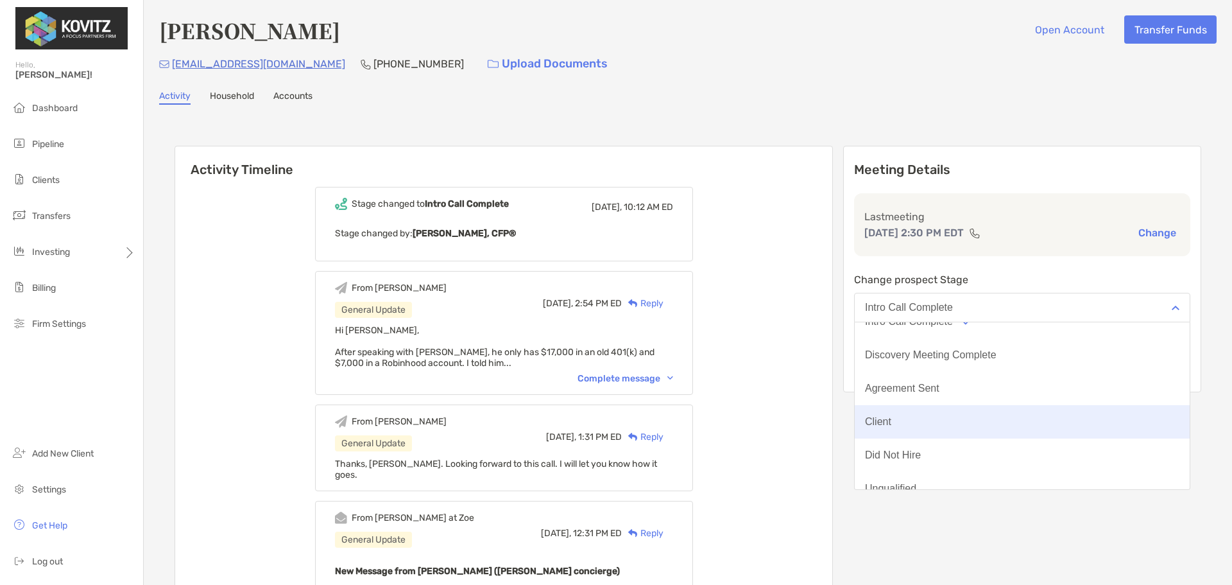
scroll to position [100, 0]
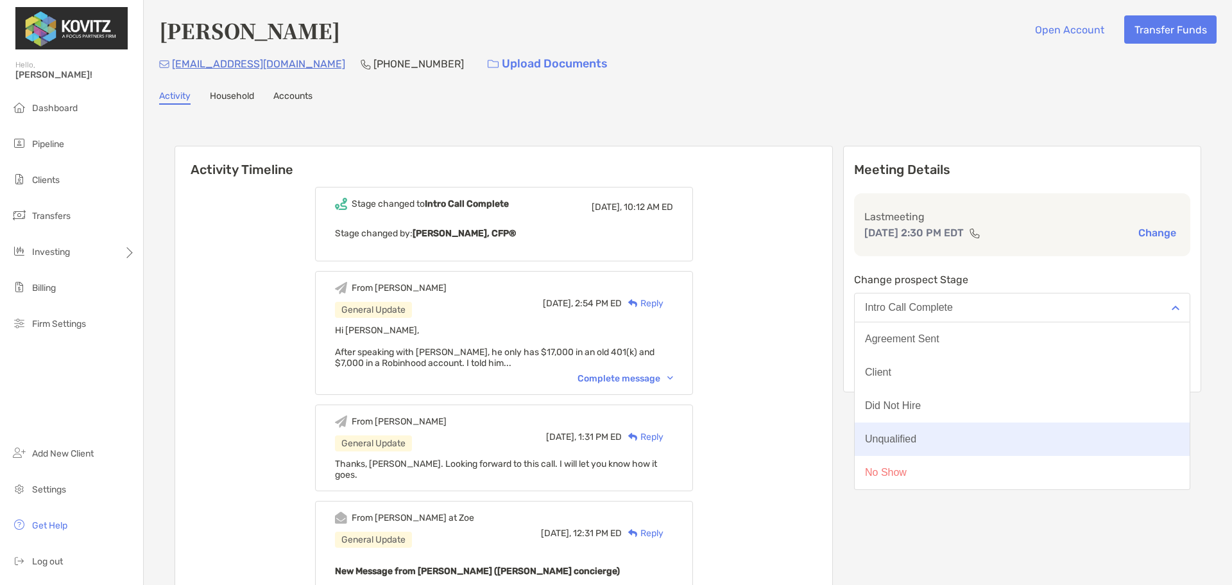
click at [977, 440] on button "Unqualified" at bounding box center [1022, 438] width 335 height 33
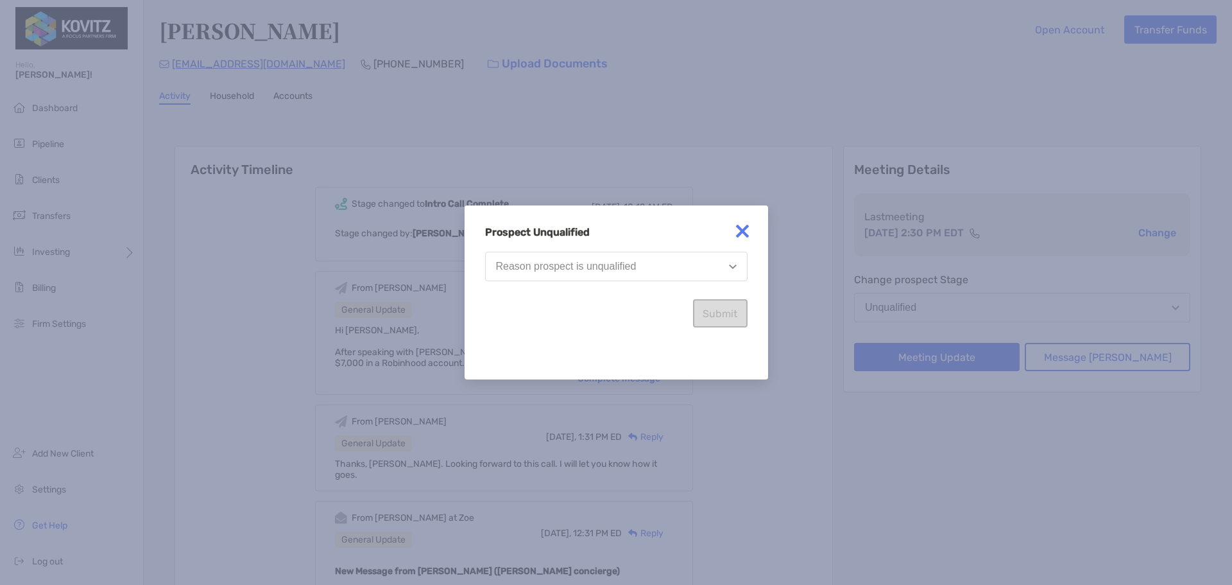
click at [631, 270] on div "Reason prospect is unqualified" at bounding box center [566, 267] width 141 height 12
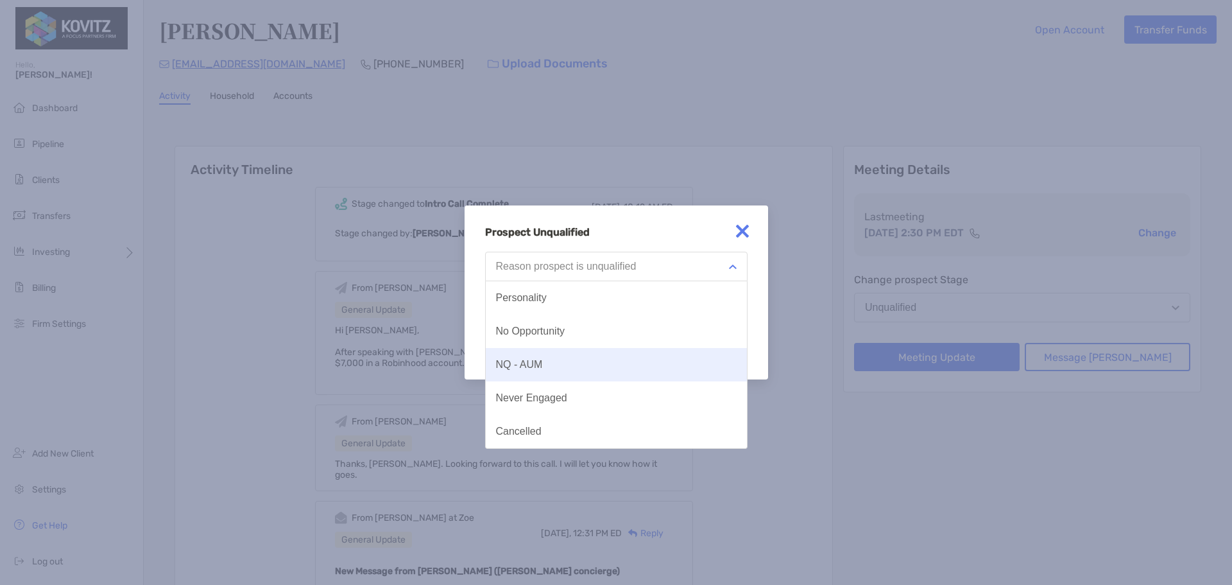
click at [553, 363] on button "NQ - AUM" at bounding box center [616, 364] width 261 height 33
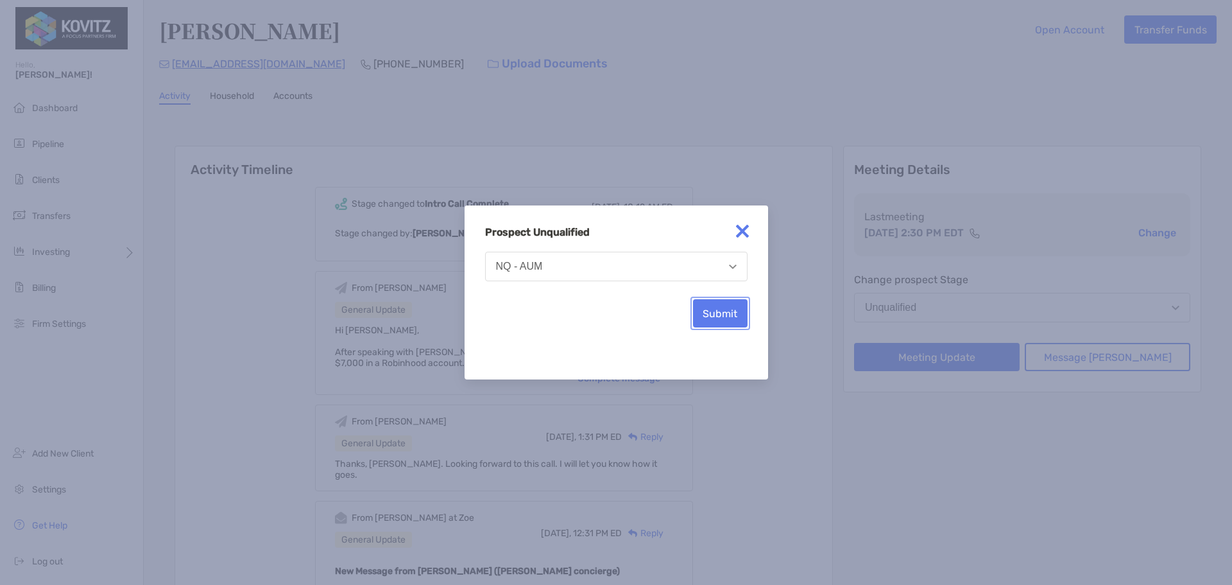
click at [717, 309] on button "Submit" at bounding box center [720, 313] width 55 height 28
